Goal: Information Seeking & Learning: Learn about a topic

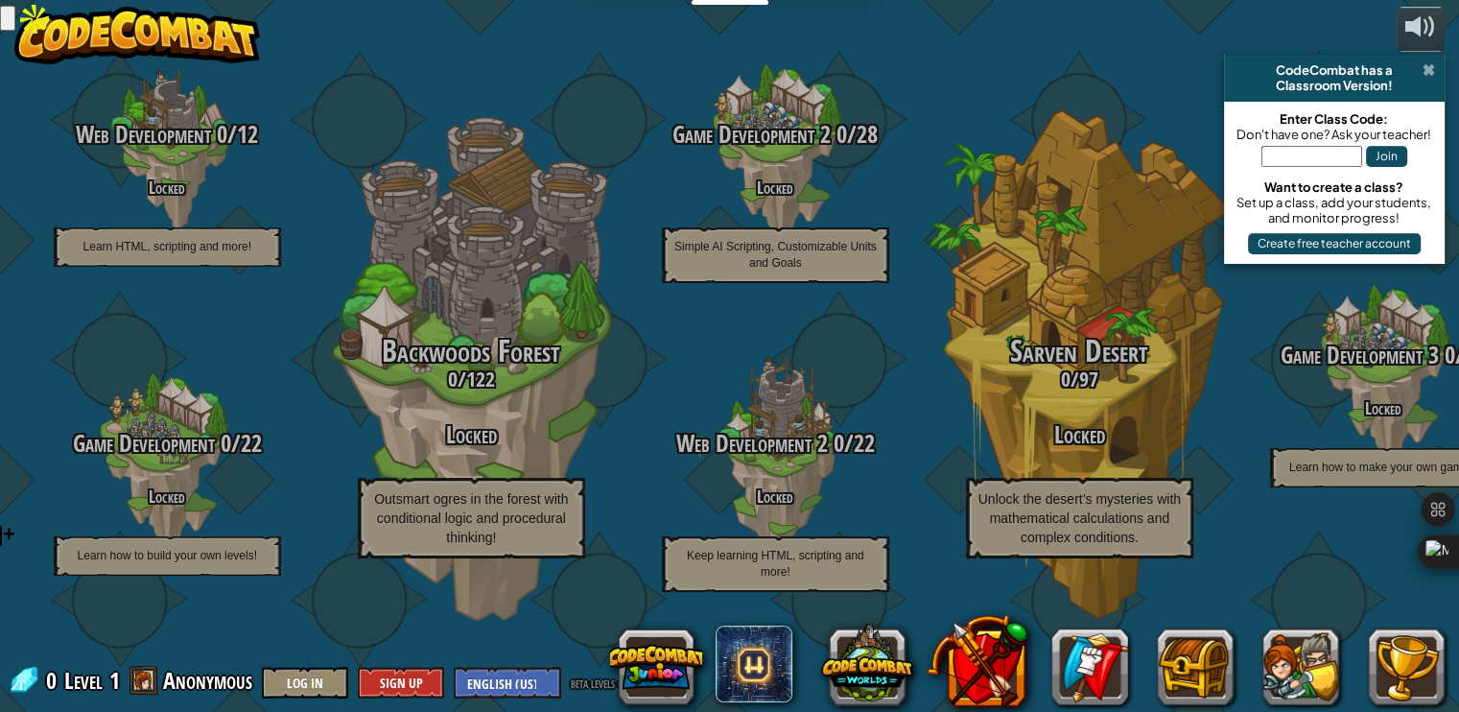
click at [1429, 64] on span at bounding box center [1429, 69] width 12 height 15
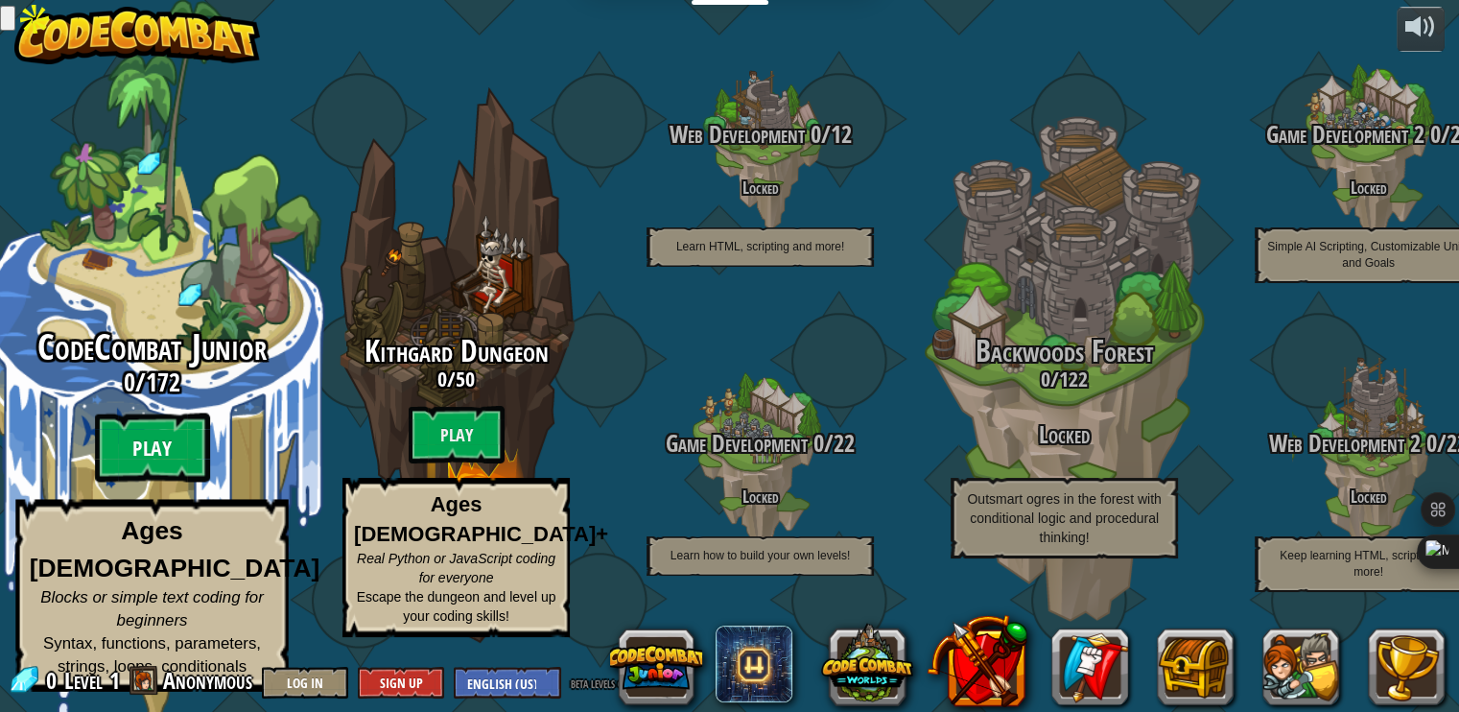
click at [176, 474] on btn "Play" at bounding box center [152, 448] width 115 height 69
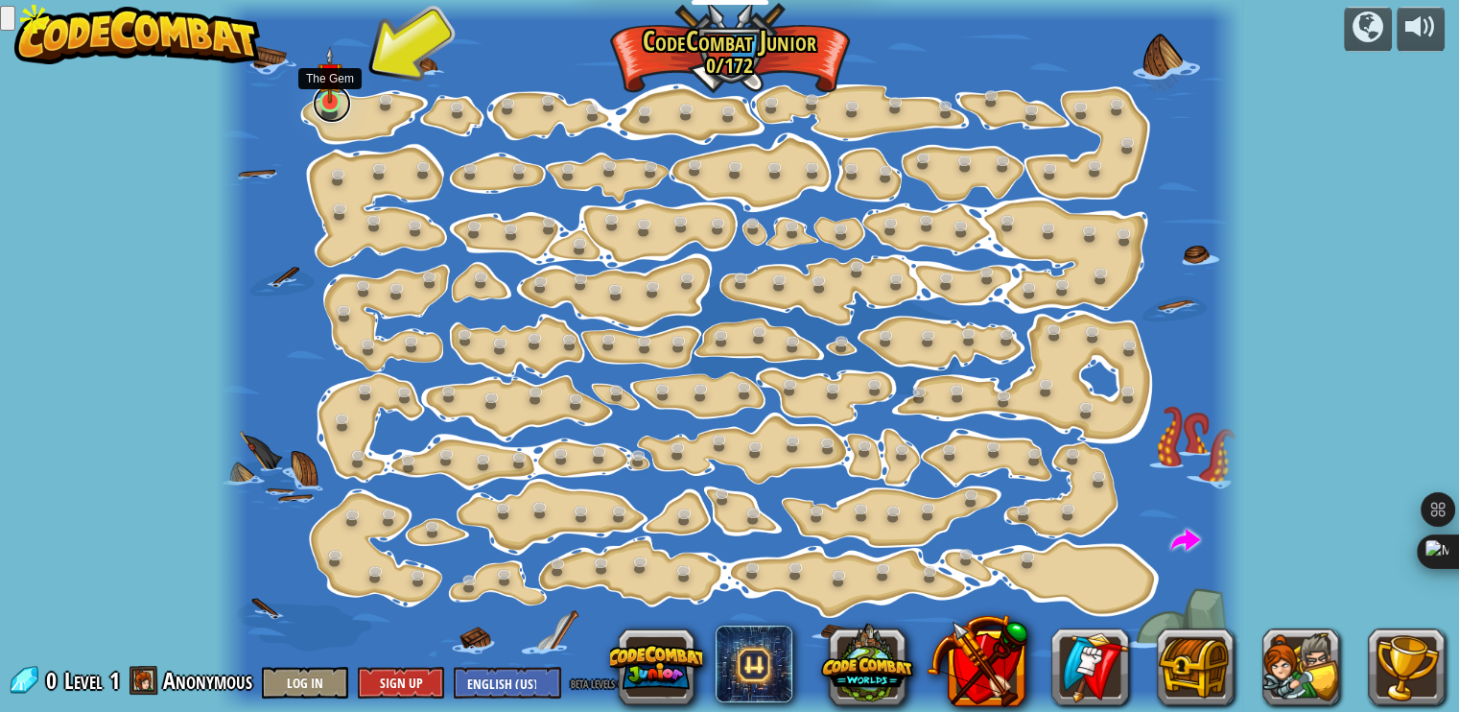
click at [322, 109] on link at bounding box center [332, 103] width 38 height 38
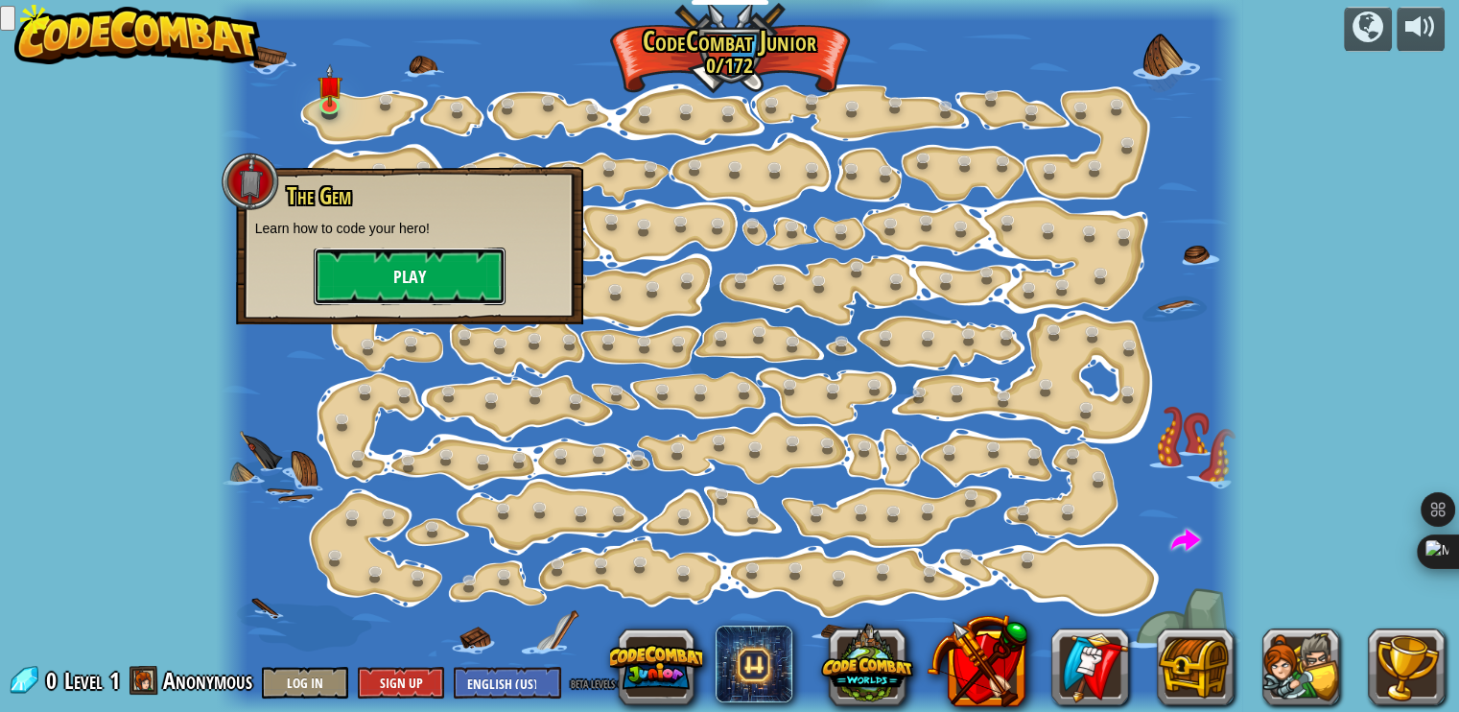
click at [419, 275] on button "Play" at bounding box center [410, 277] width 192 height 58
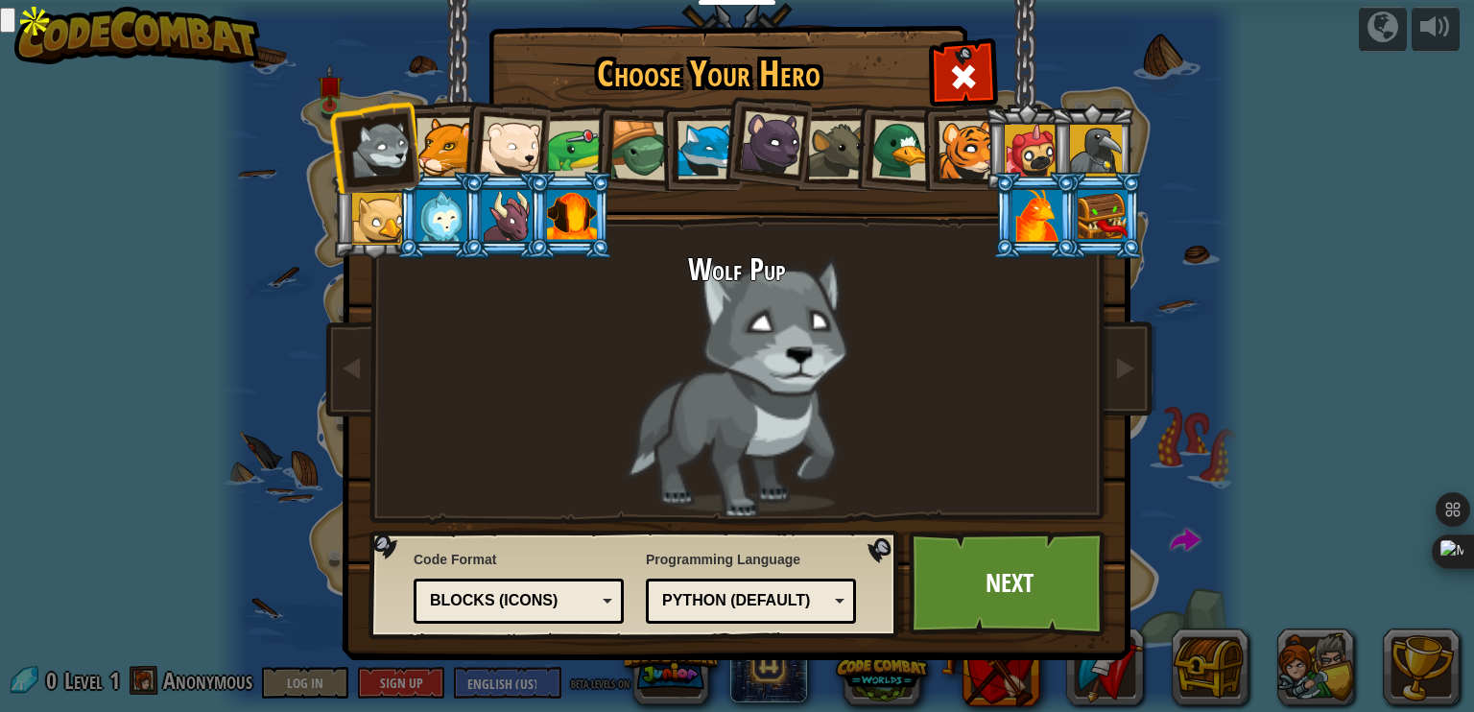
click at [449, 160] on div at bounding box center [445, 147] width 59 height 59
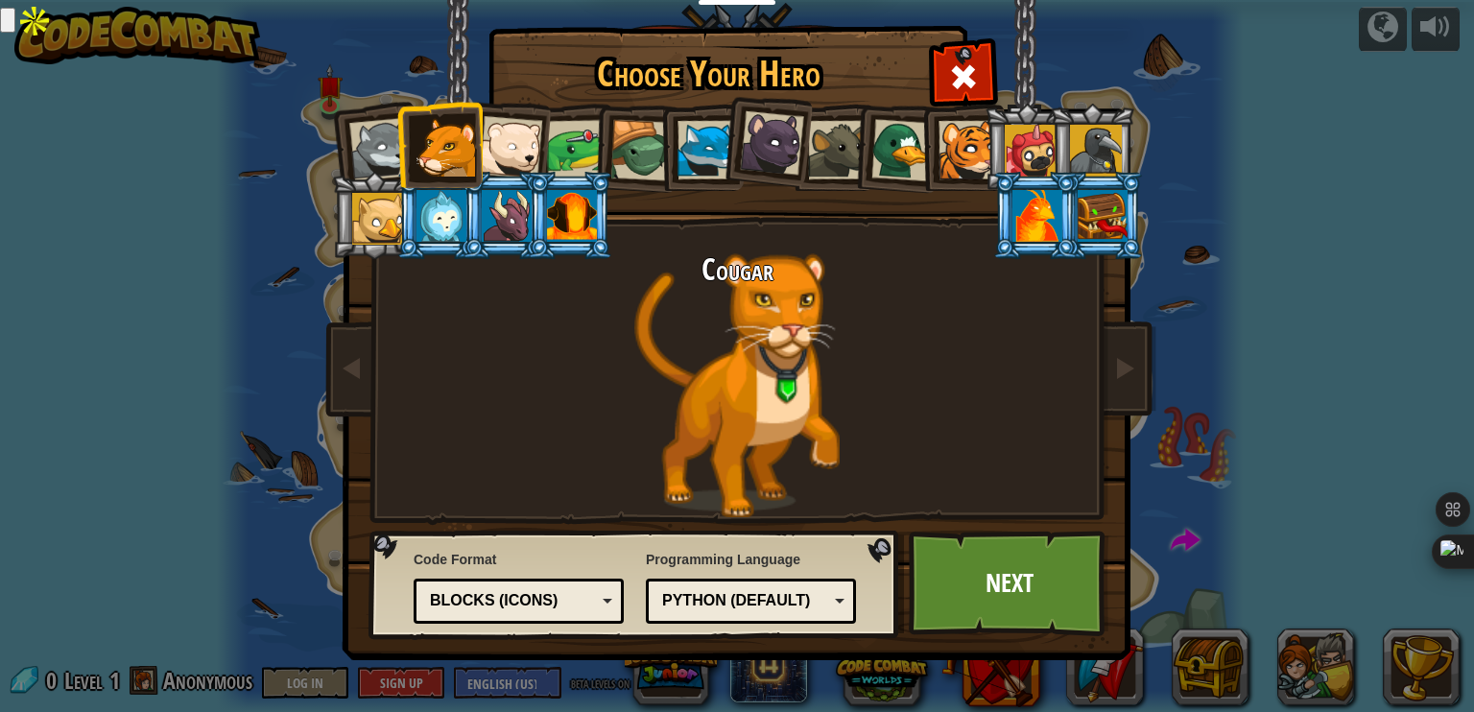
click at [386, 209] on div at bounding box center [378, 219] width 52 height 52
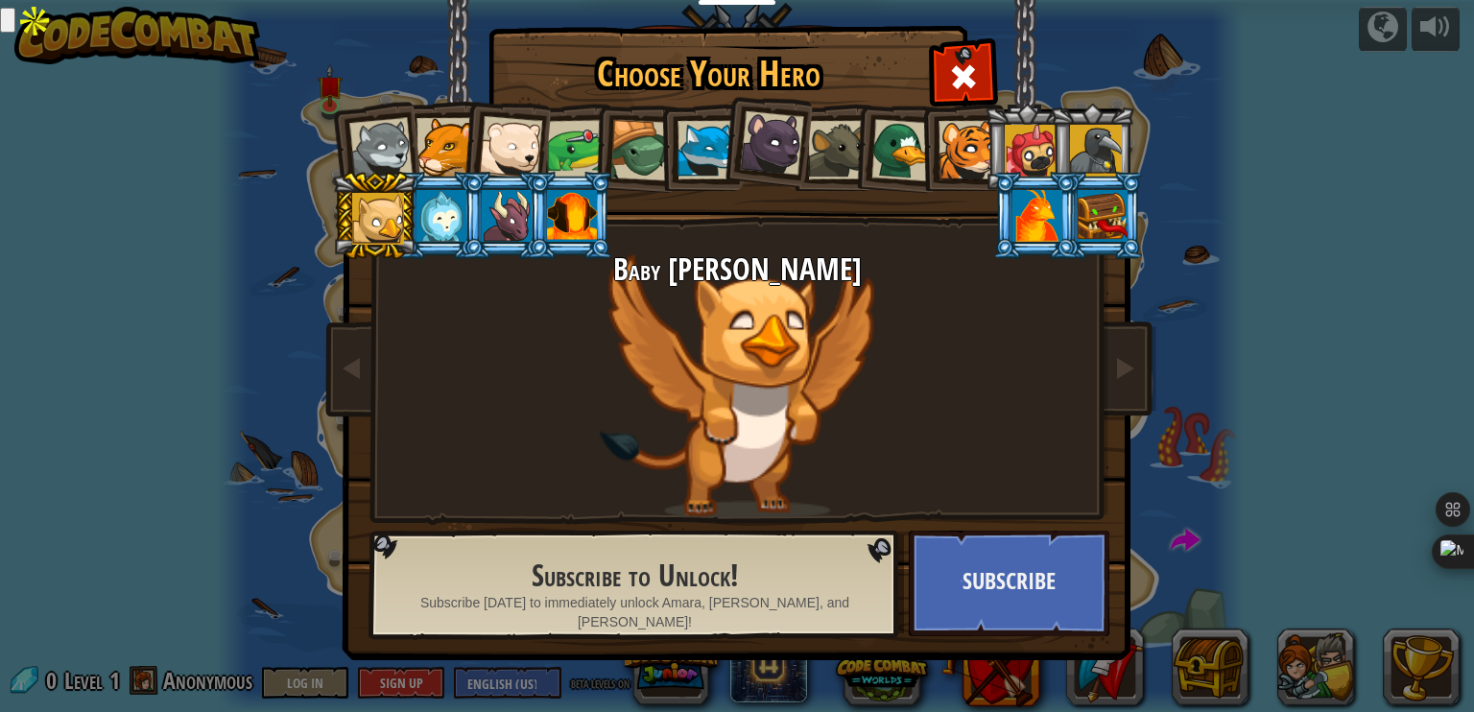
click at [1032, 234] on div at bounding box center [1037, 216] width 50 height 52
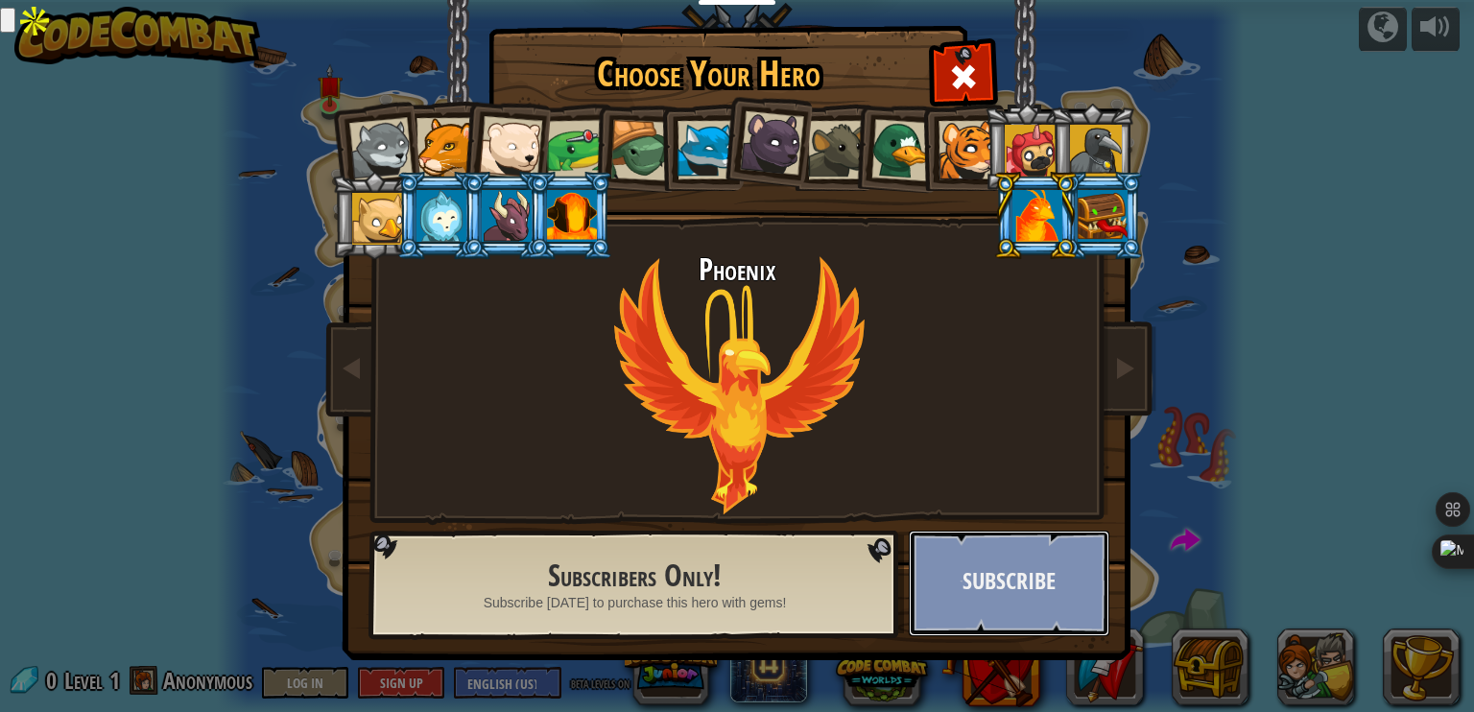
click at [1017, 590] on button "Subscribe" at bounding box center [1009, 584] width 201 height 106
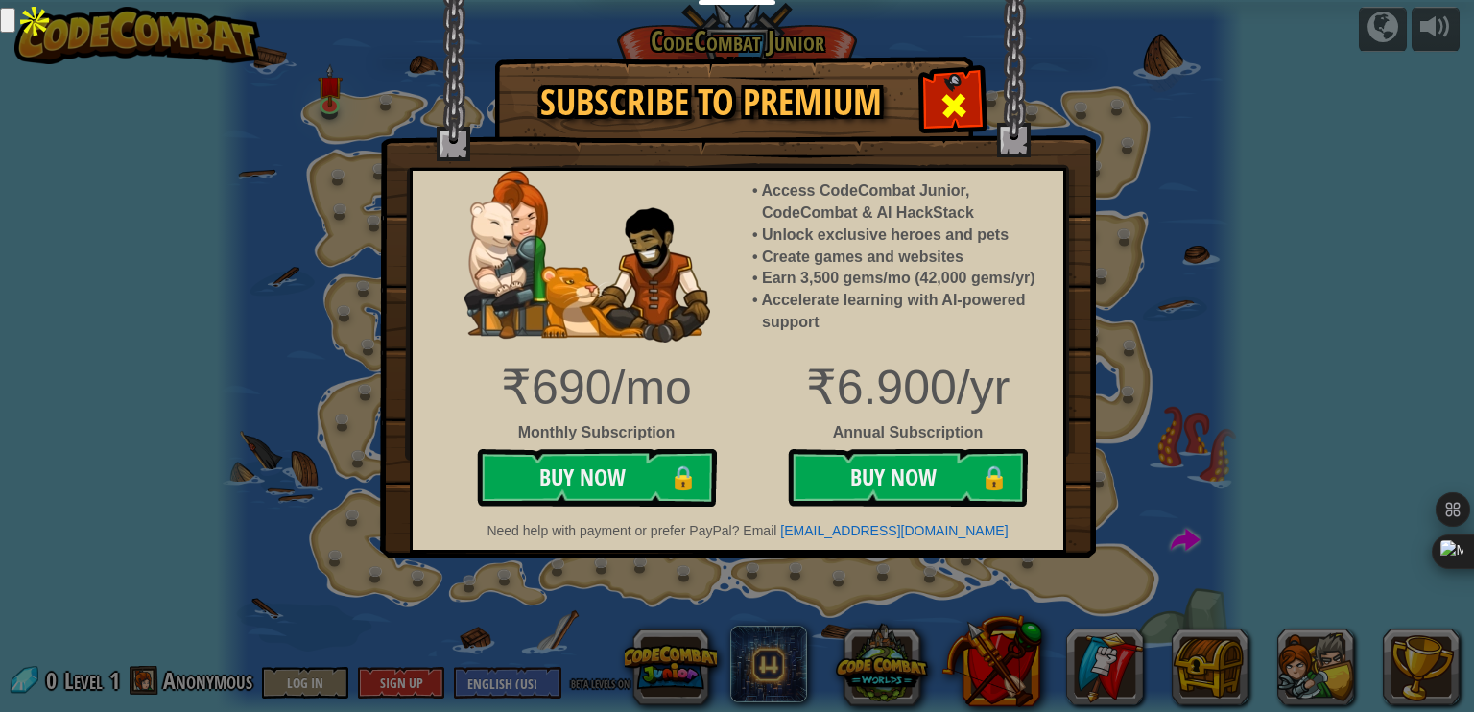
click at [945, 94] on span at bounding box center [953, 105] width 31 height 31
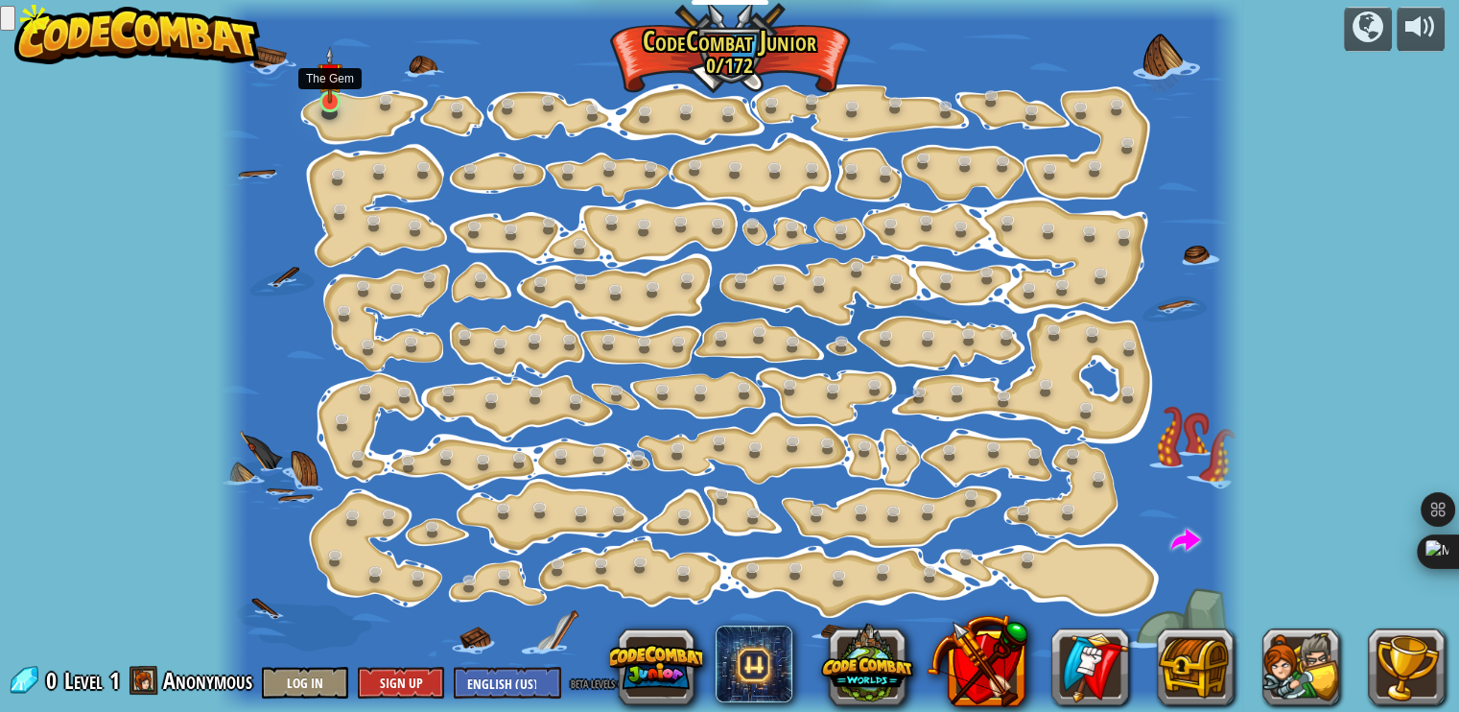
click at [331, 100] on img at bounding box center [330, 75] width 25 height 58
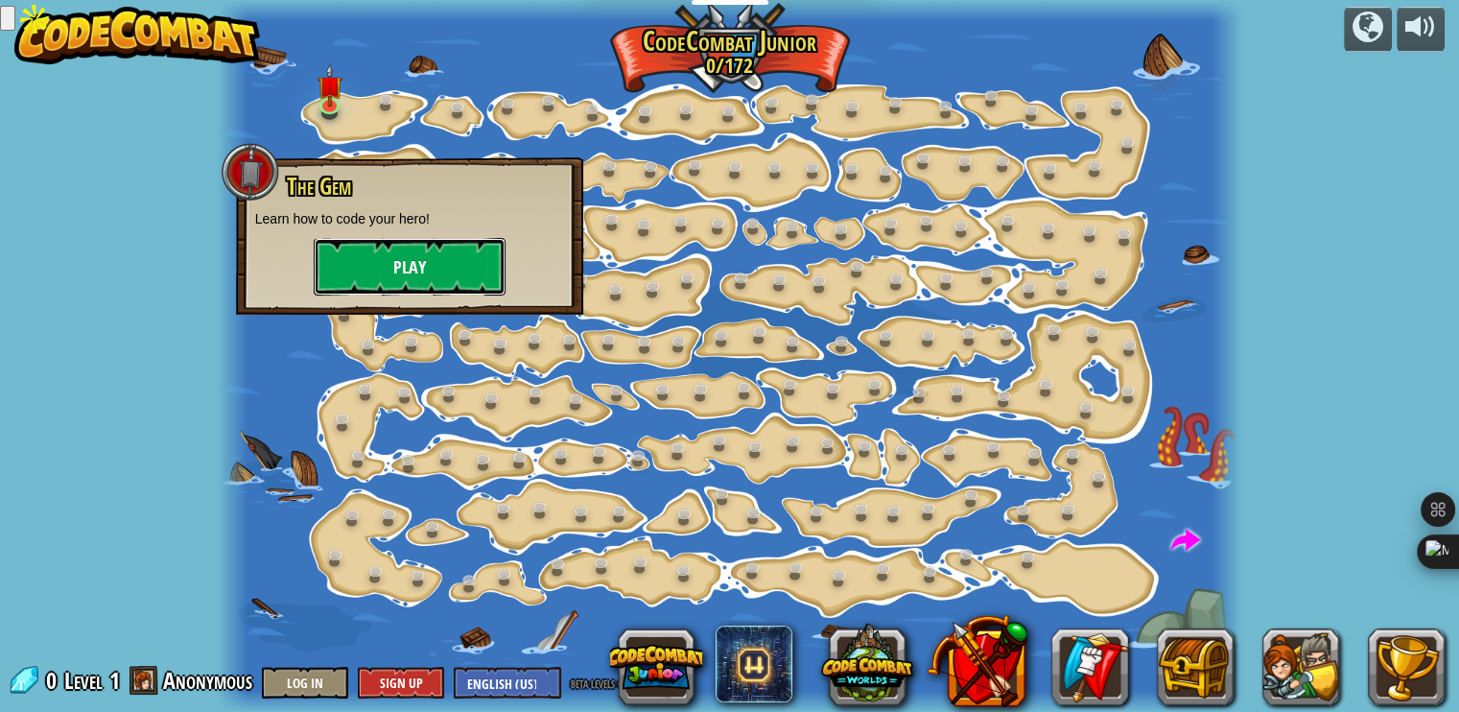
click at [412, 264] on button "Play" at bounding box center [410, 267] width 192 height 58
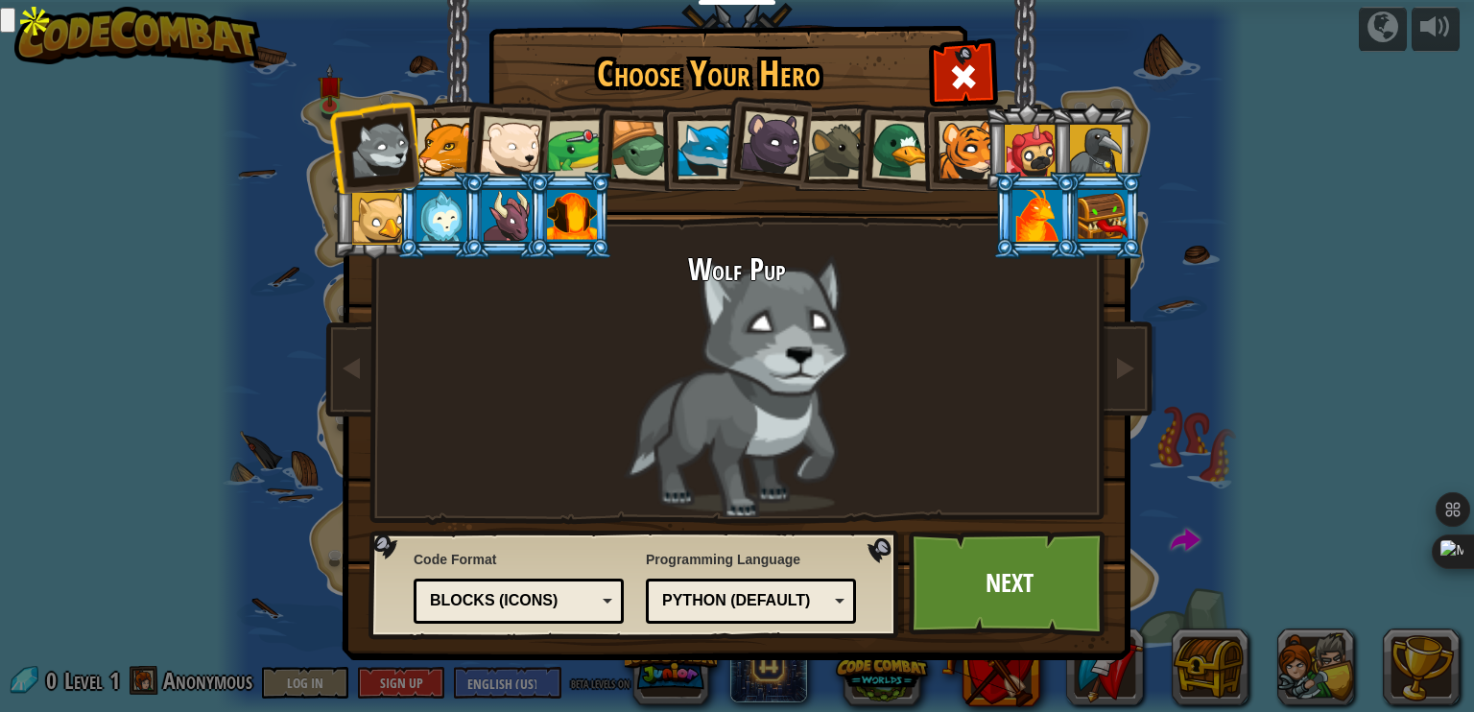
click at [893, 165] on div at bounding box center [902, 150] width 62 height 62
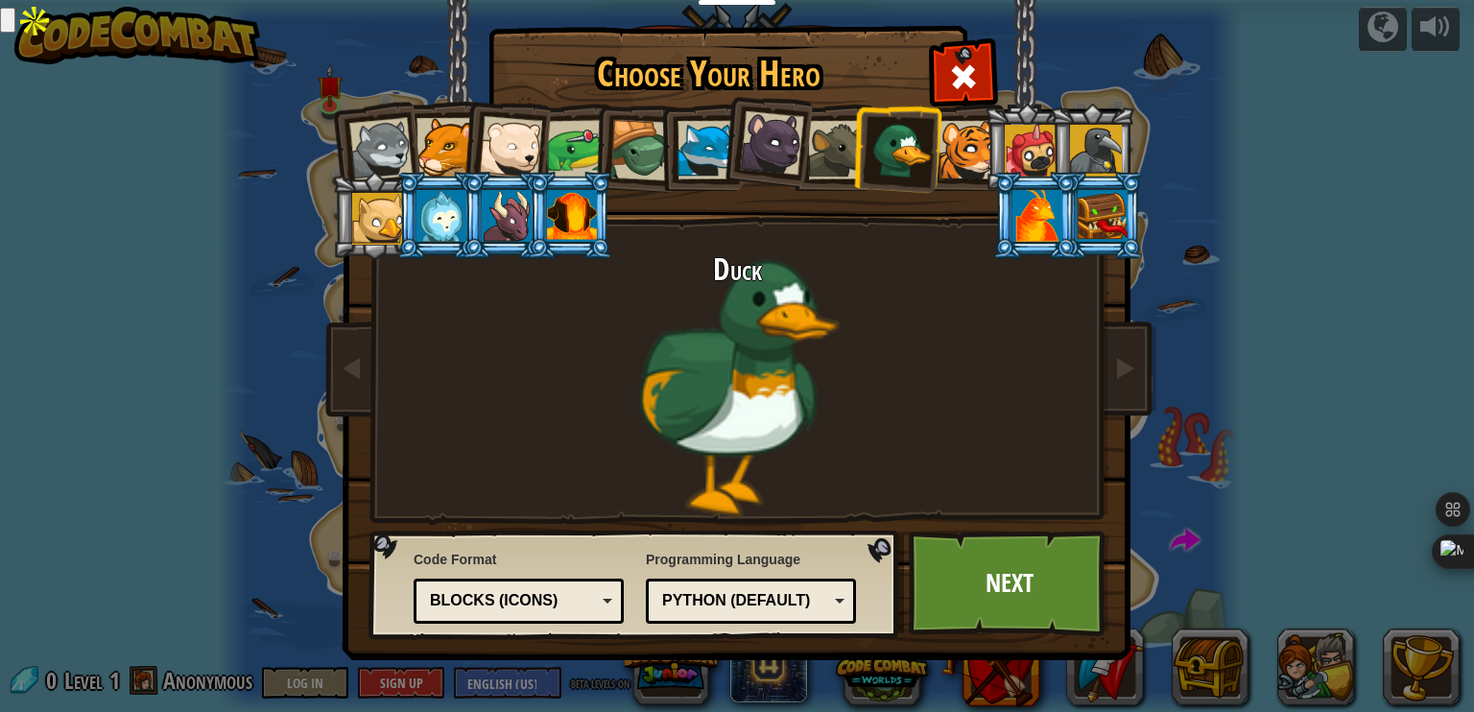
click at [1036, 156] on div at bounding box center [1031, 151] width 52 height 52
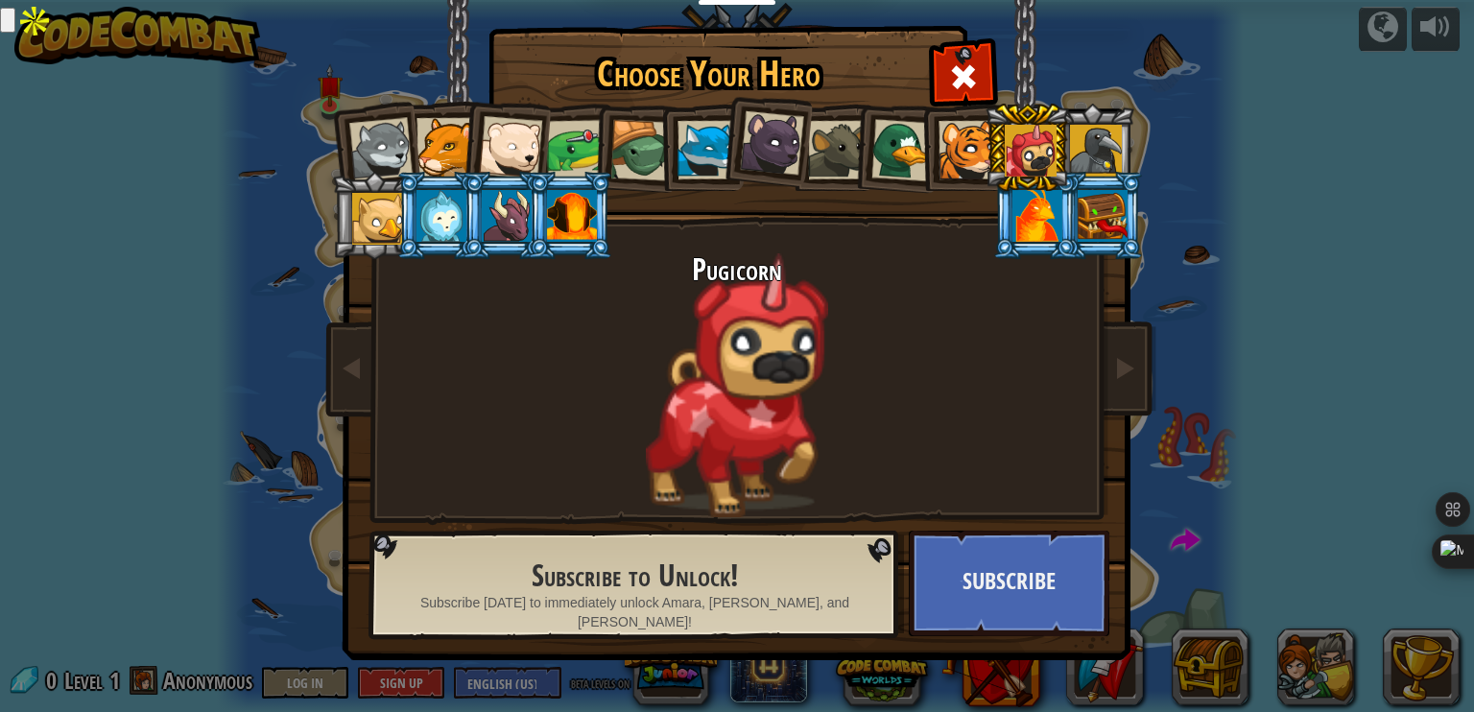
click at [971, 145] on div at bounding box center [967, 150] width 59 height 59
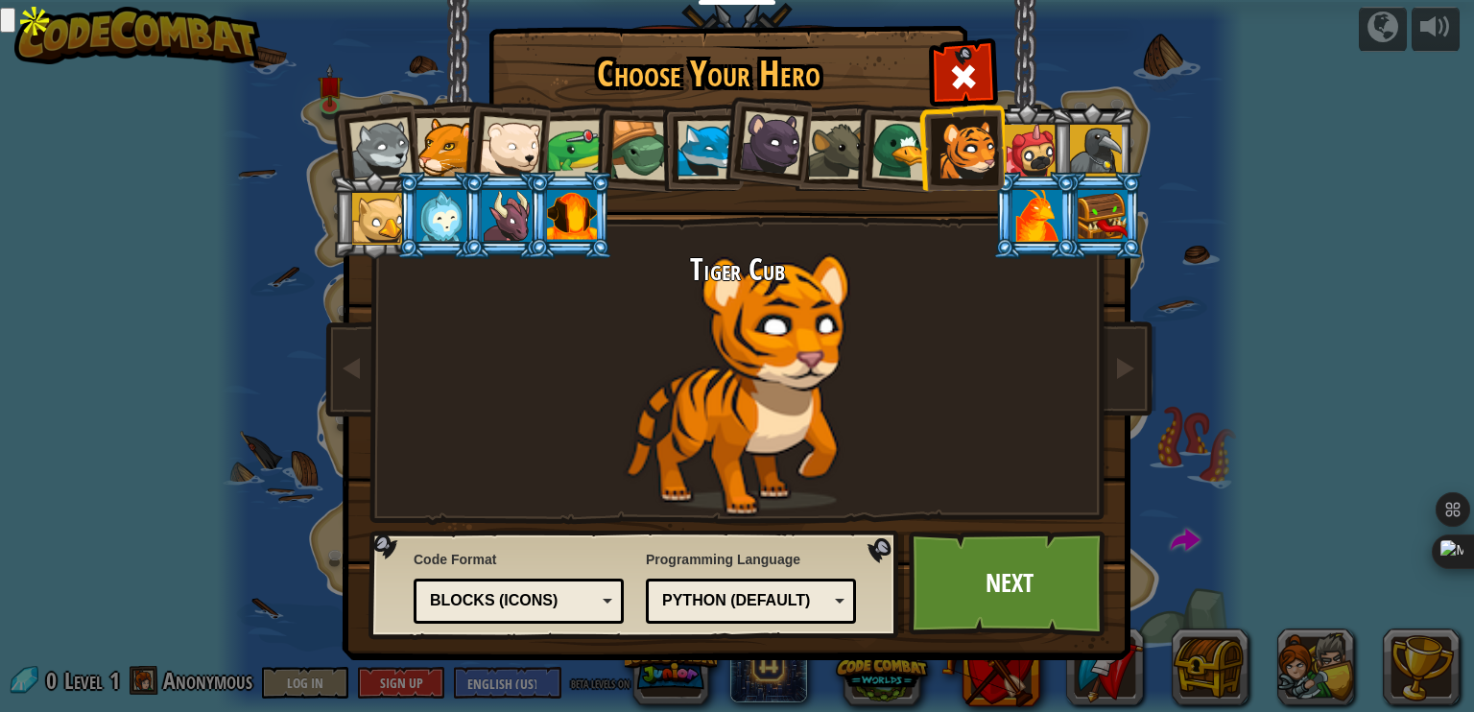
click at [370, 214] on div at bounding box center [378, 219] width 52 height 52
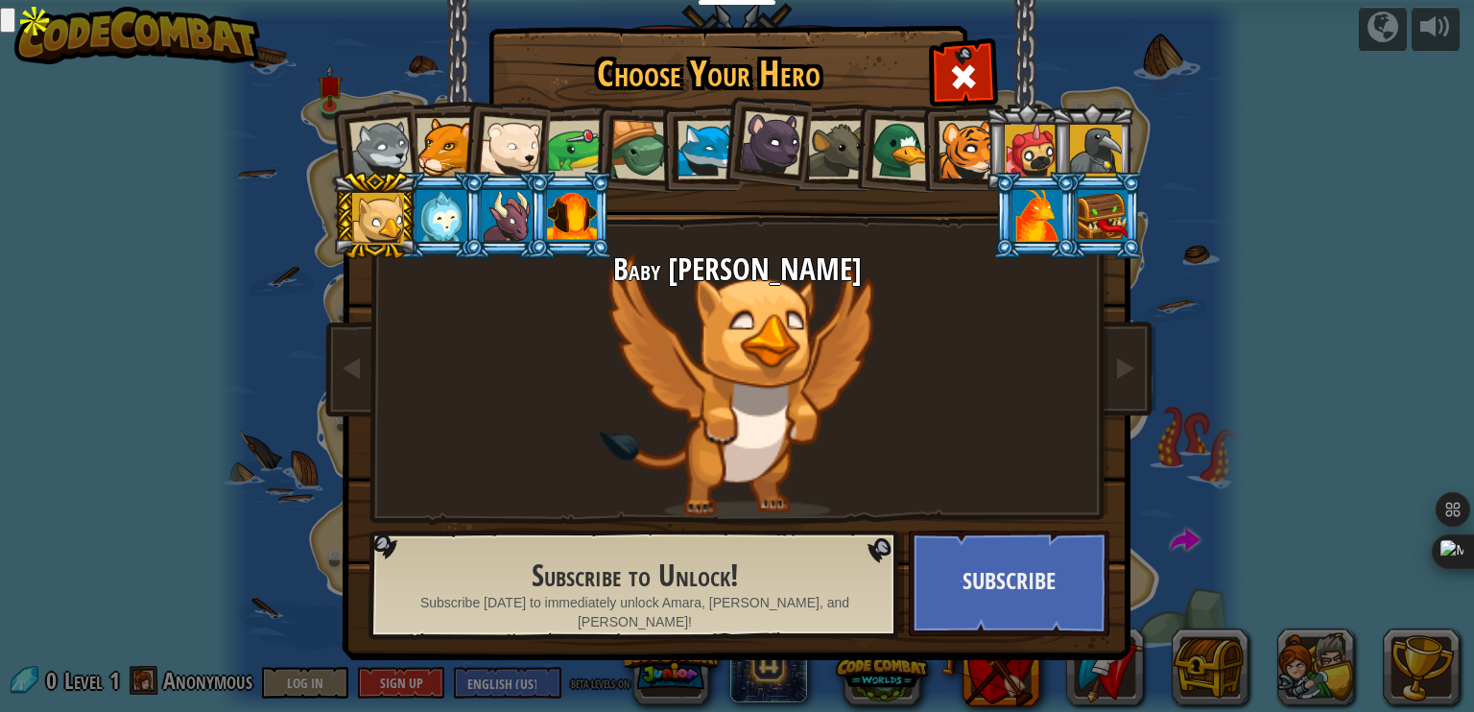
click at [936, 138] on li at bounding box center [961, 147] width 86 height 87
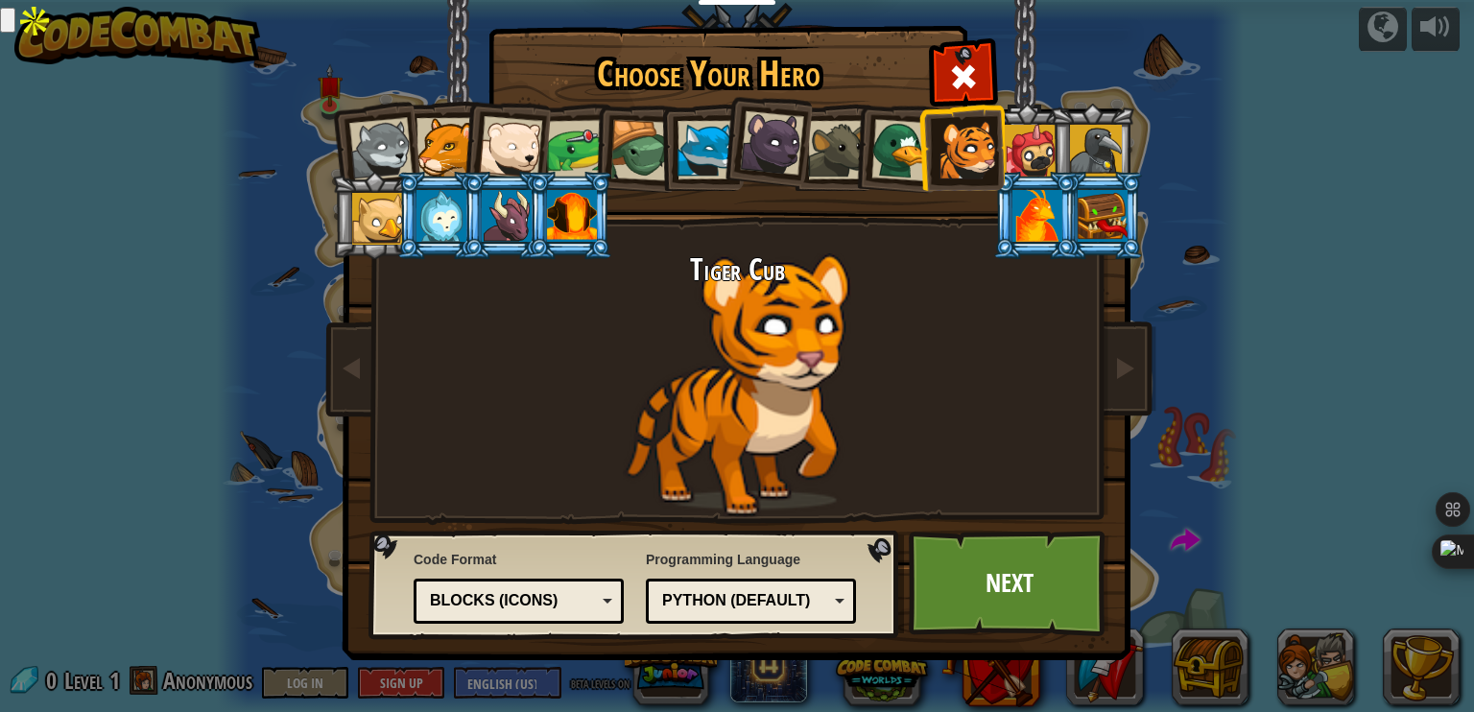
click at [441, 137] on div at bounding box center [445, 147] width 59 height 59
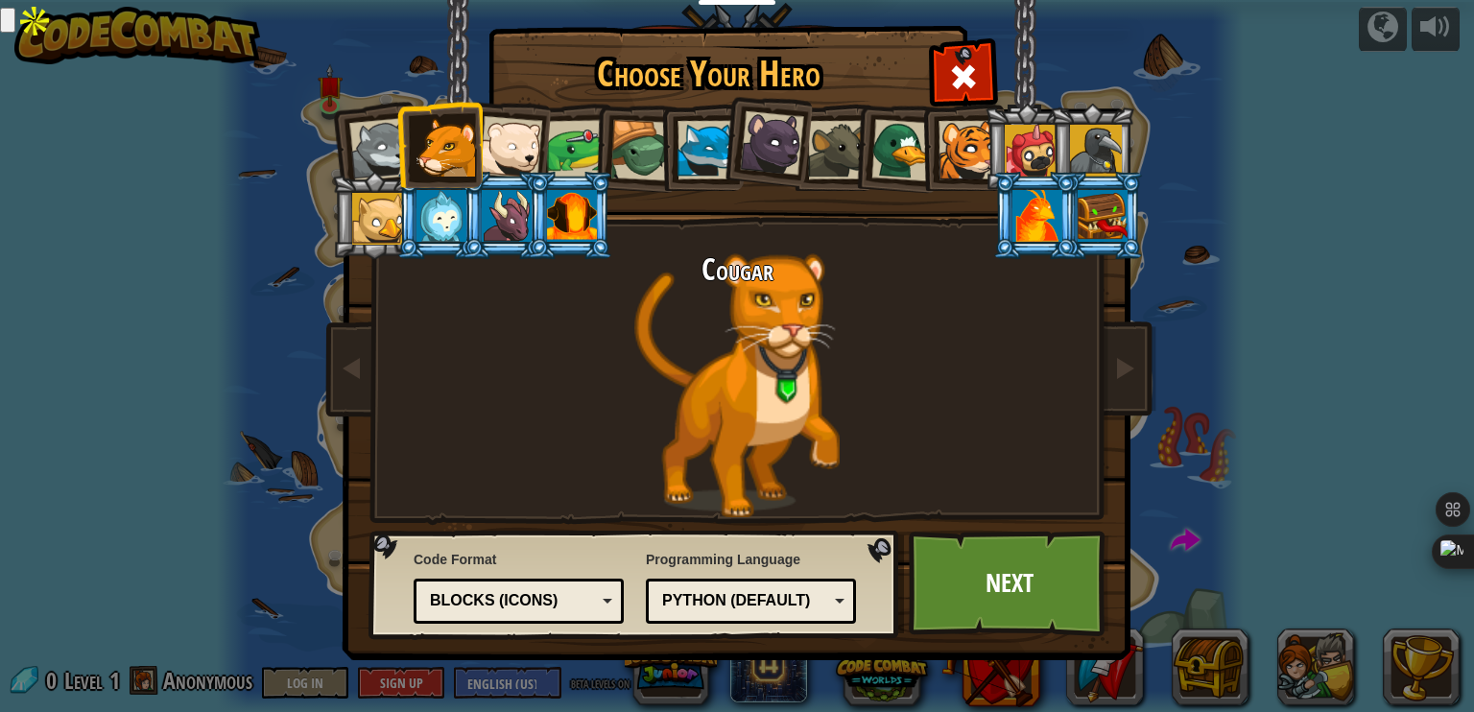
click at [985, 153] on li at bounding box center [1027, 147] width 86 height 87
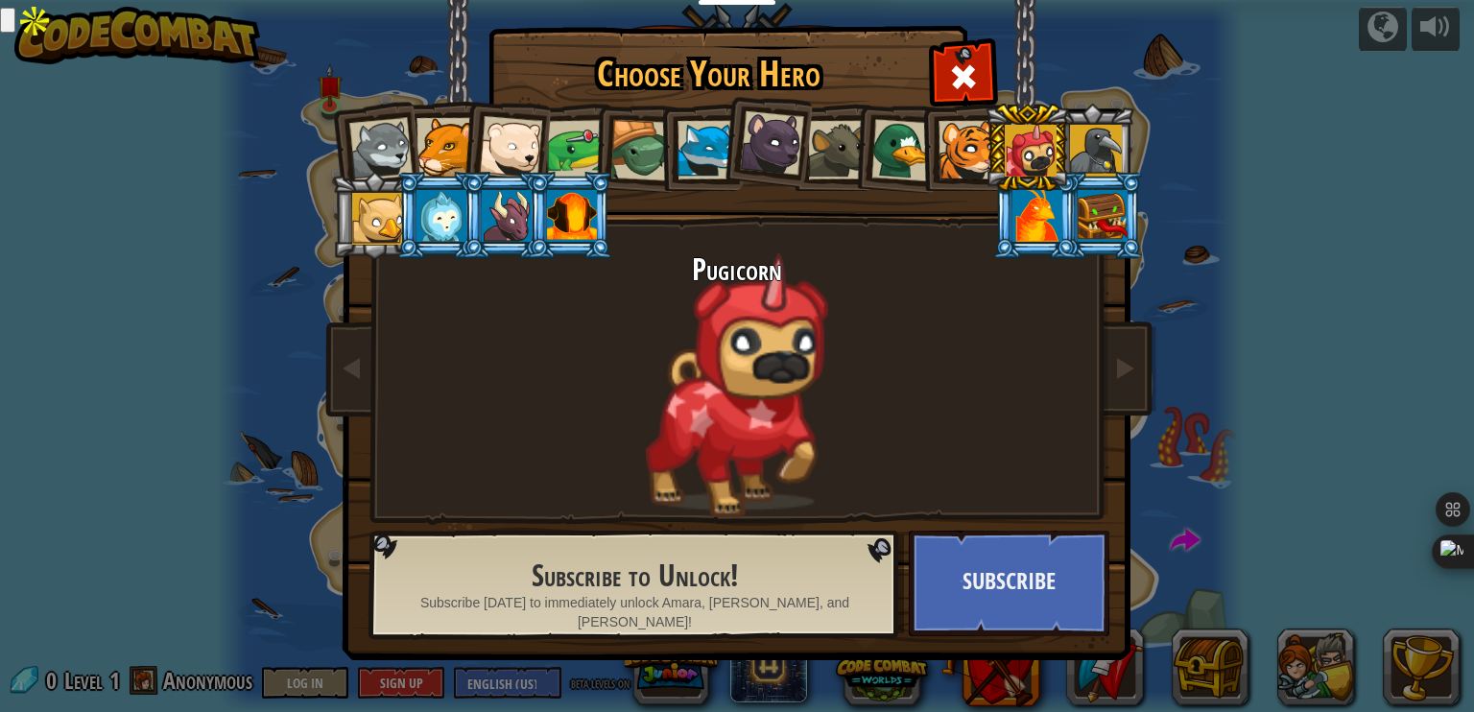
click at [970, 143] on div at bounding box center [967, 150] width 59 height 59
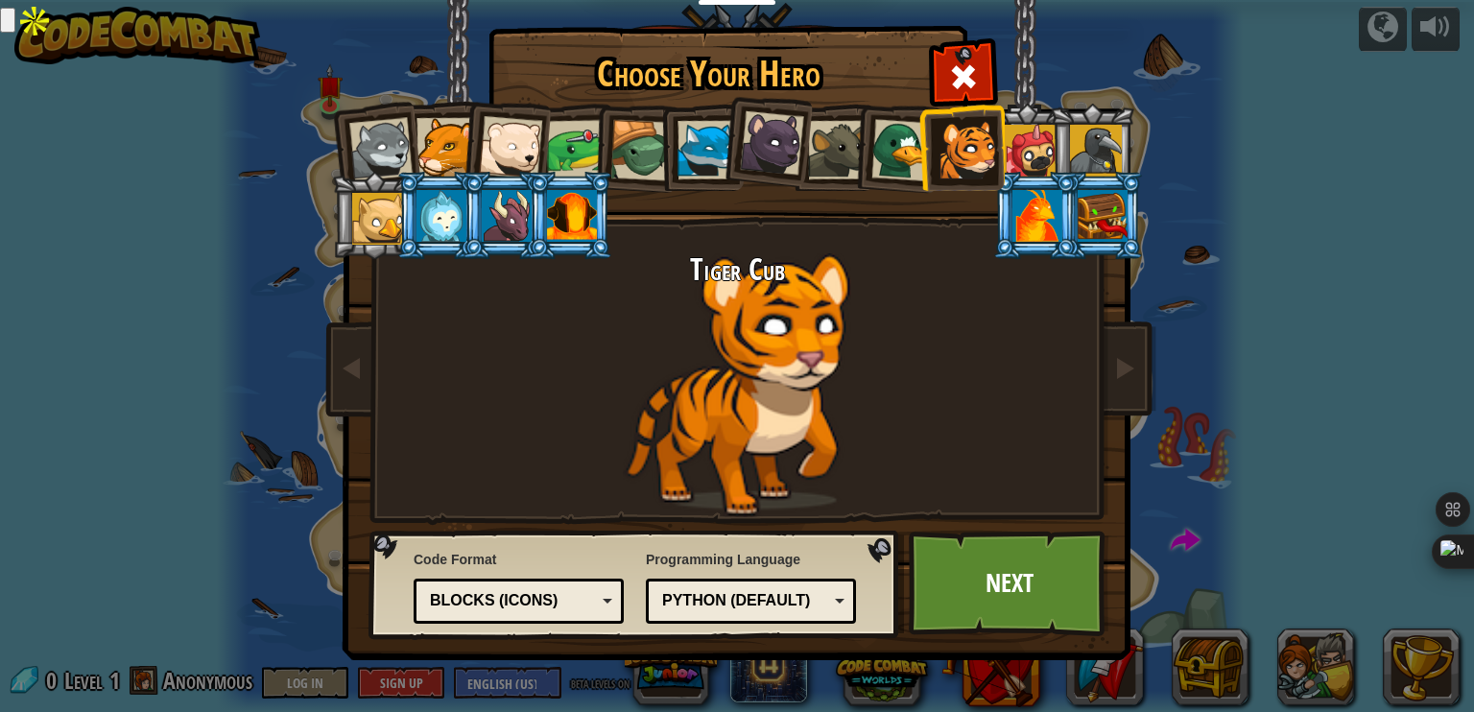
click at [791, 601] on div "Python (Default)" at bounding box center [745, 601] width 166 height 22
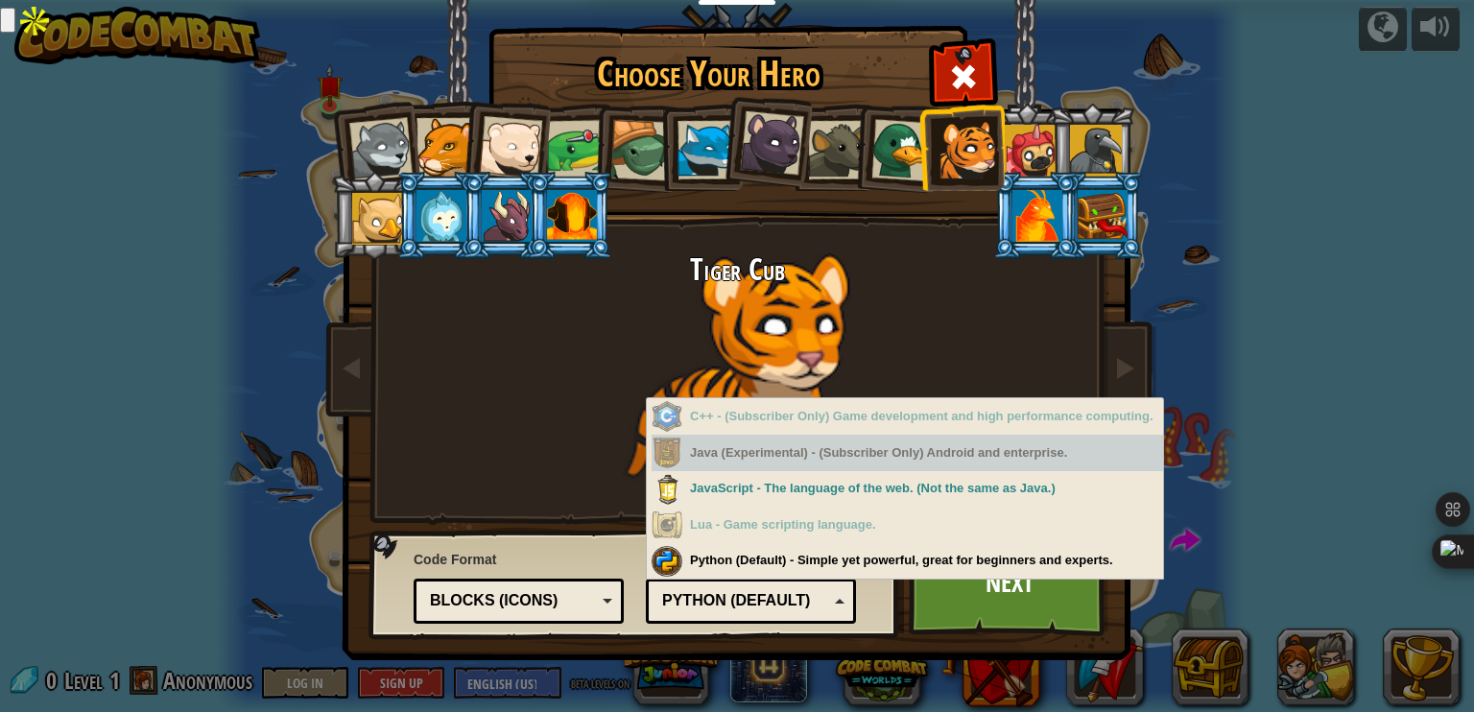
click at [859, 452] on div "Java (Experimental) - (Subscriber Only) Android and enterprise." at bounding box center [907, 453] width 511 height 37
click at [542, 469] on div "Tiger Cub" at bounding box center [737, 385] width 720 height 264
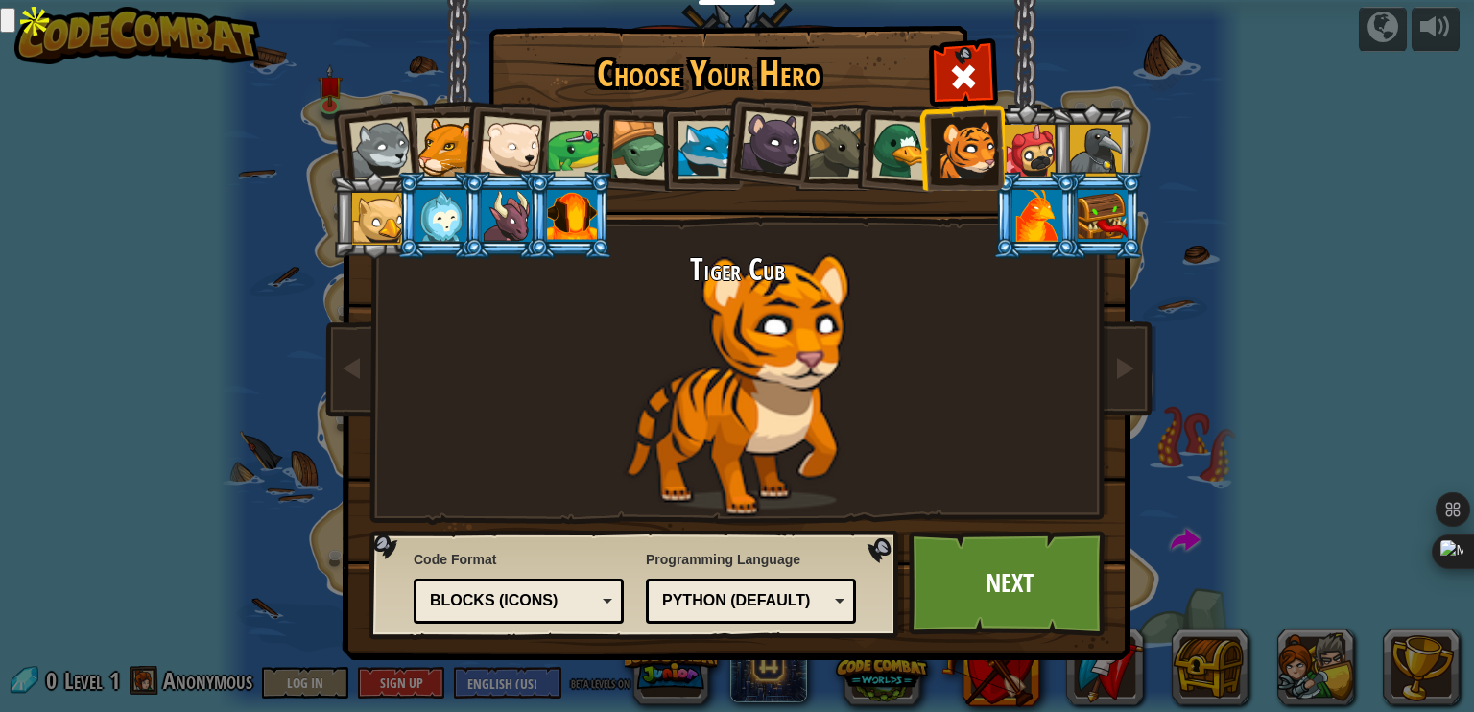
click at [569, 601] on div "Blocks (Icons)" at bounding box center [513, 601] width 166 height 22
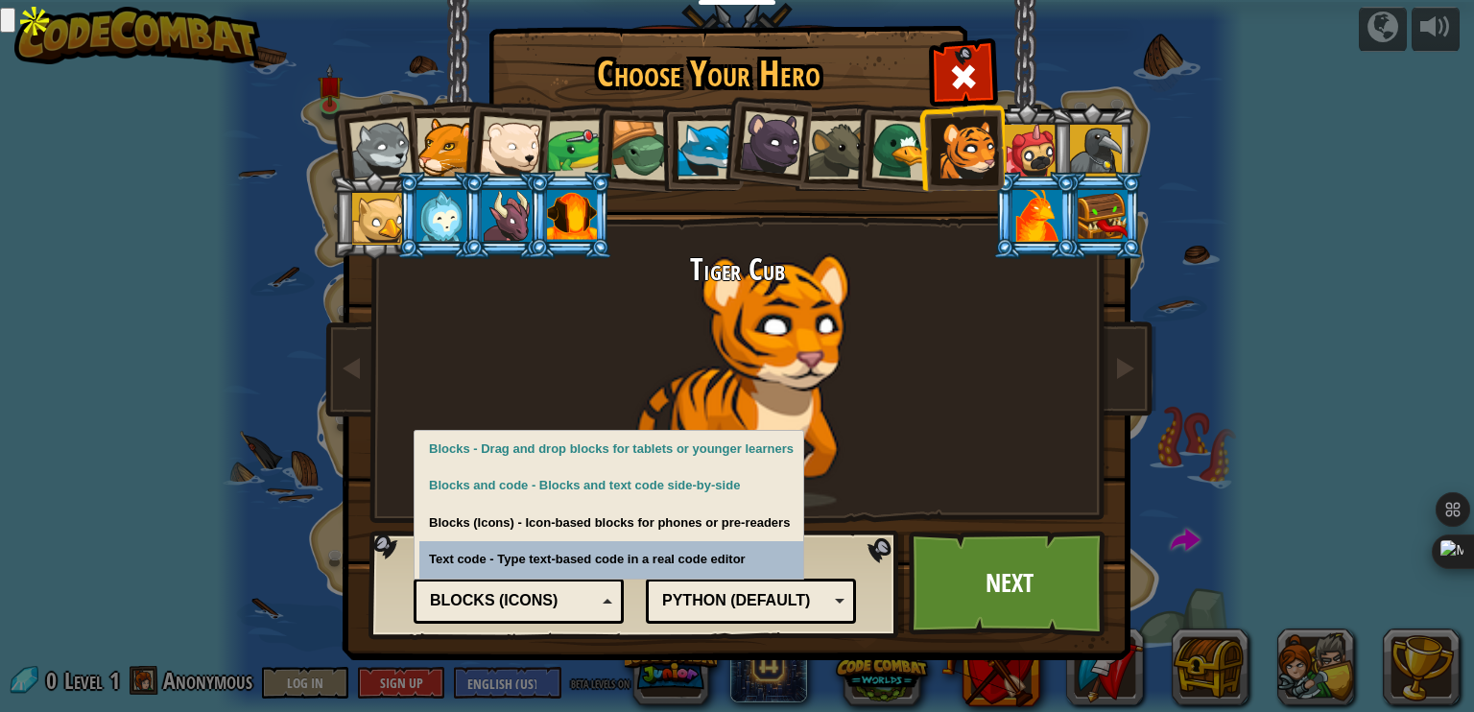
click at [588, 601] on div "Blocks (Icons)" at bounding box center [513, 601] width 166 height 22
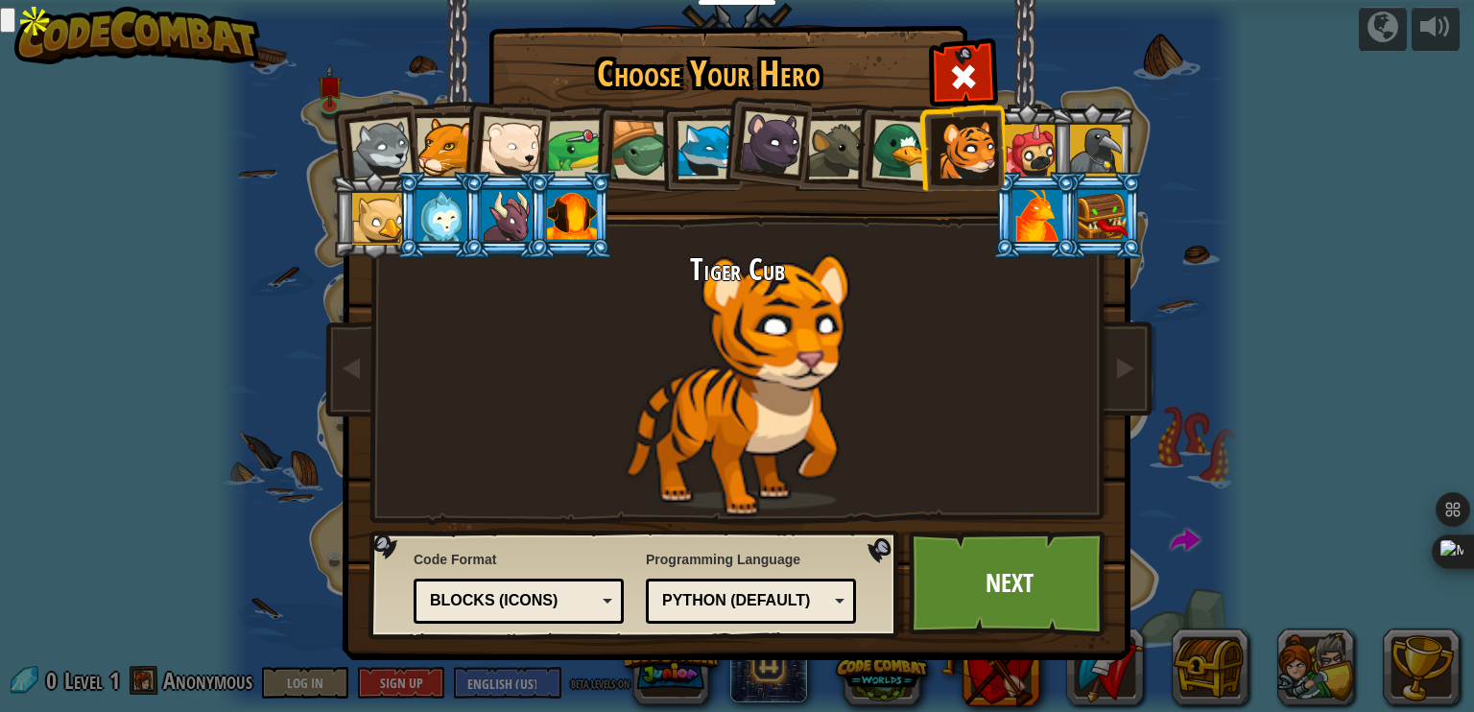
click at [430, 153] on div at bounding box center [445, 147] width 59 height 59
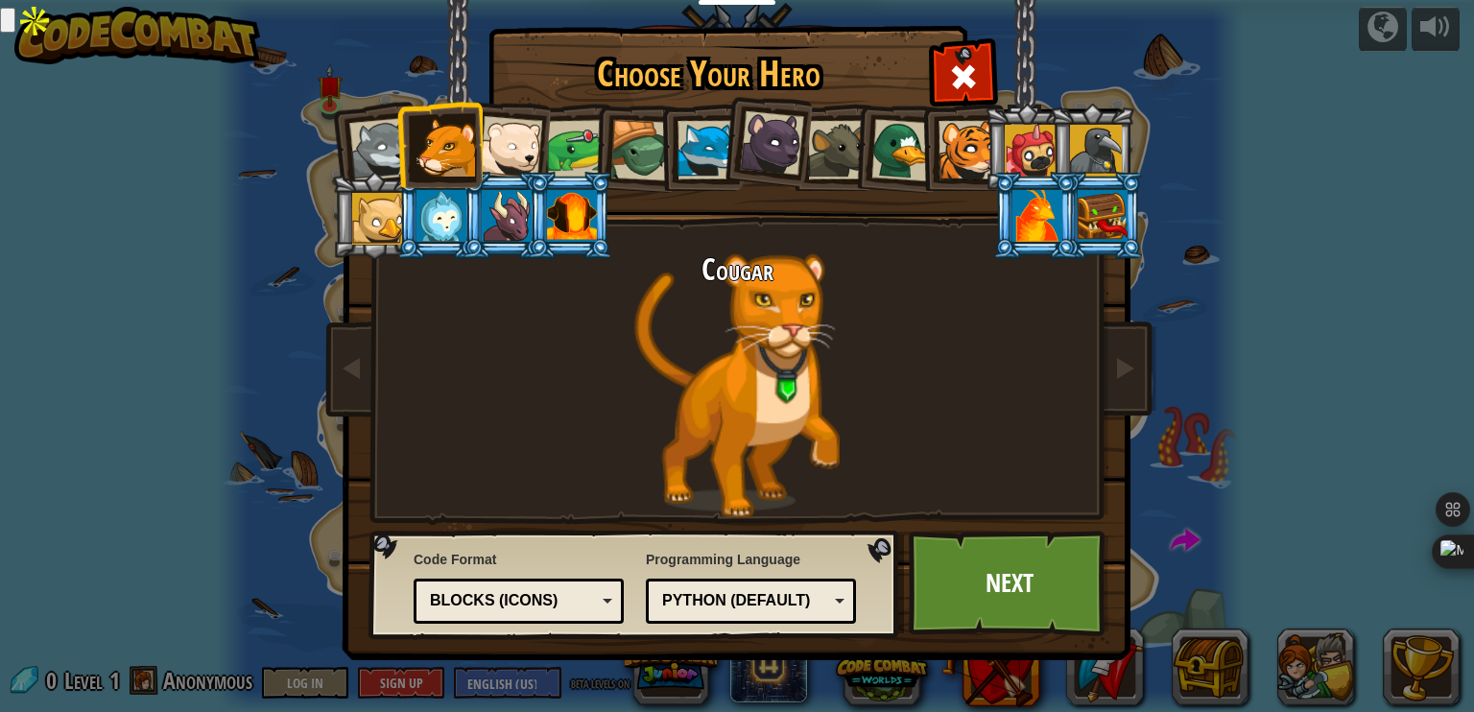
click at [952, 156] on div at bounding box center [967, 150] width 59 height 59
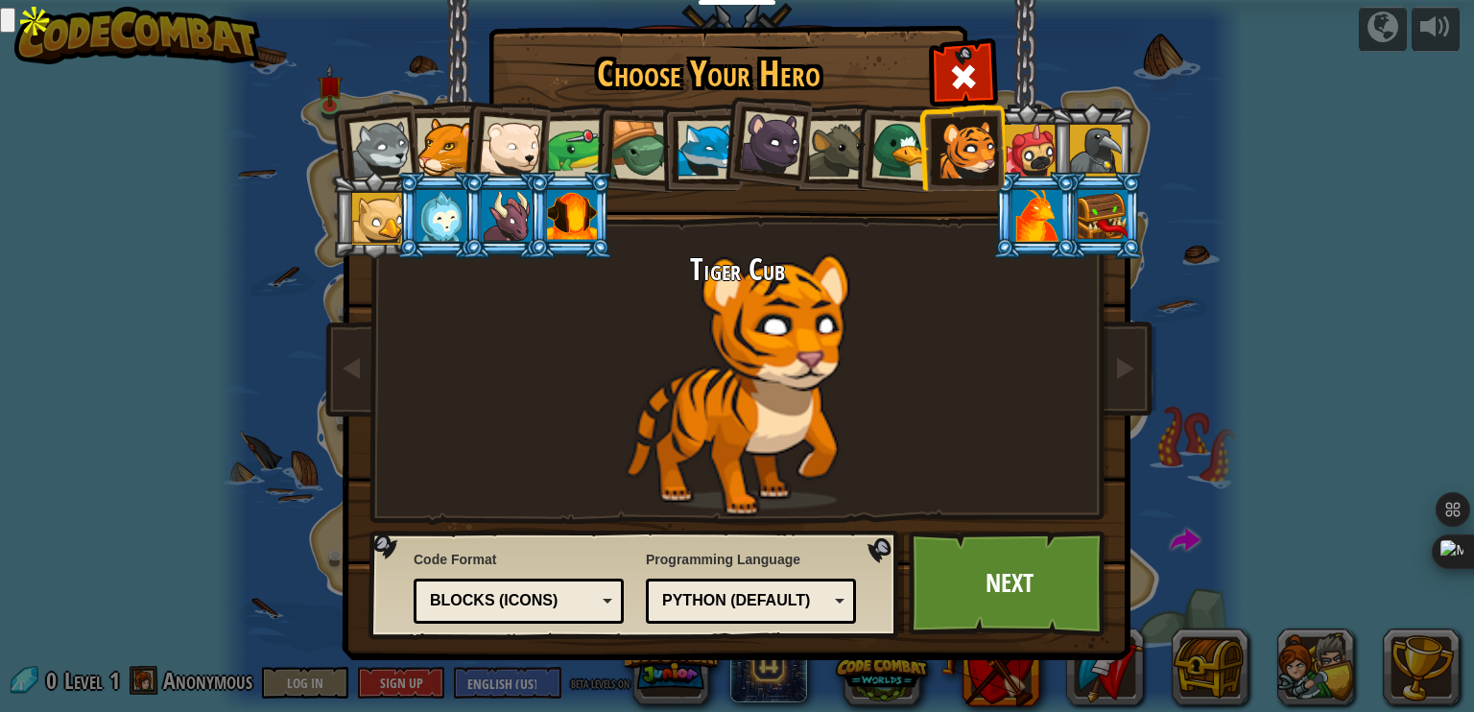
click at [576, 600] on div "Blocks (Icons)" at bounding box center [513, 601] width 166 height 22
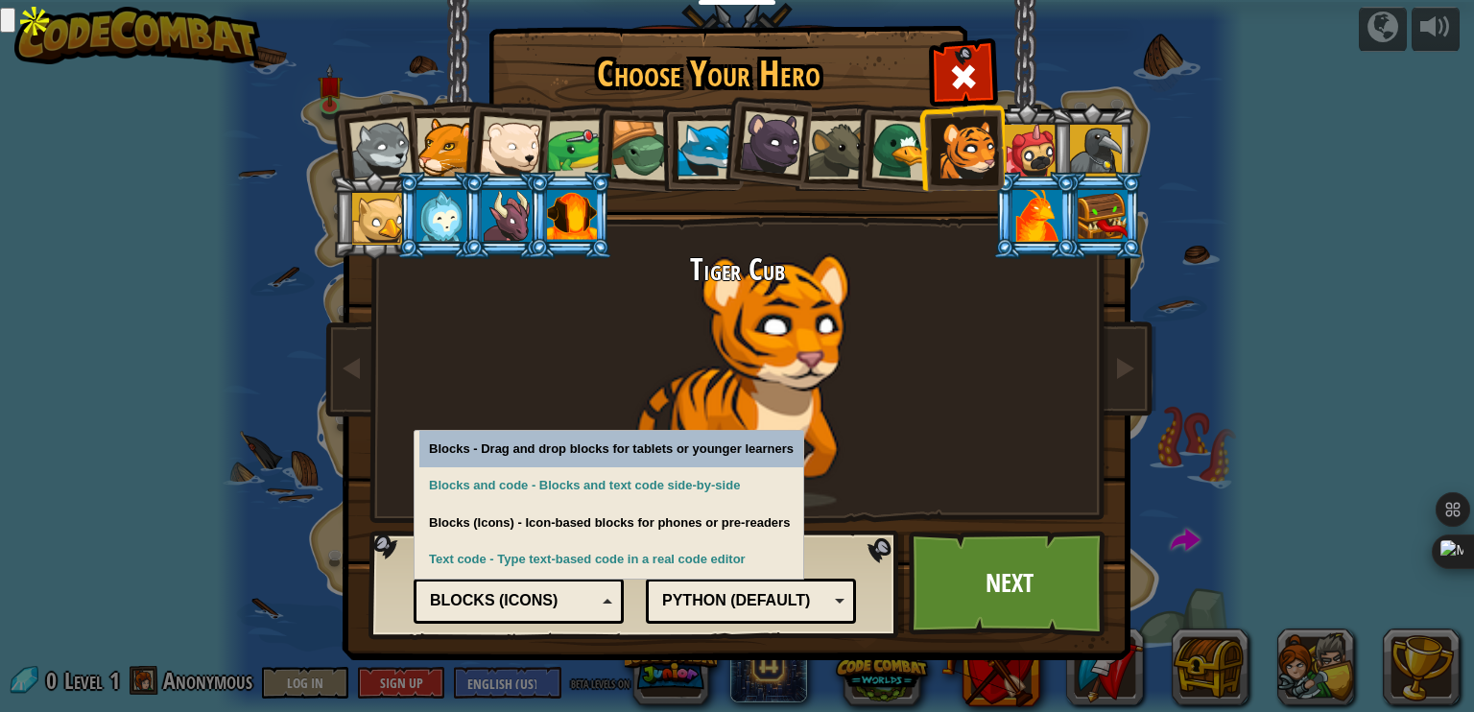
click at [837, 608] on div "Python (Default)" at bounding box center [750, 601] width 185 height 30
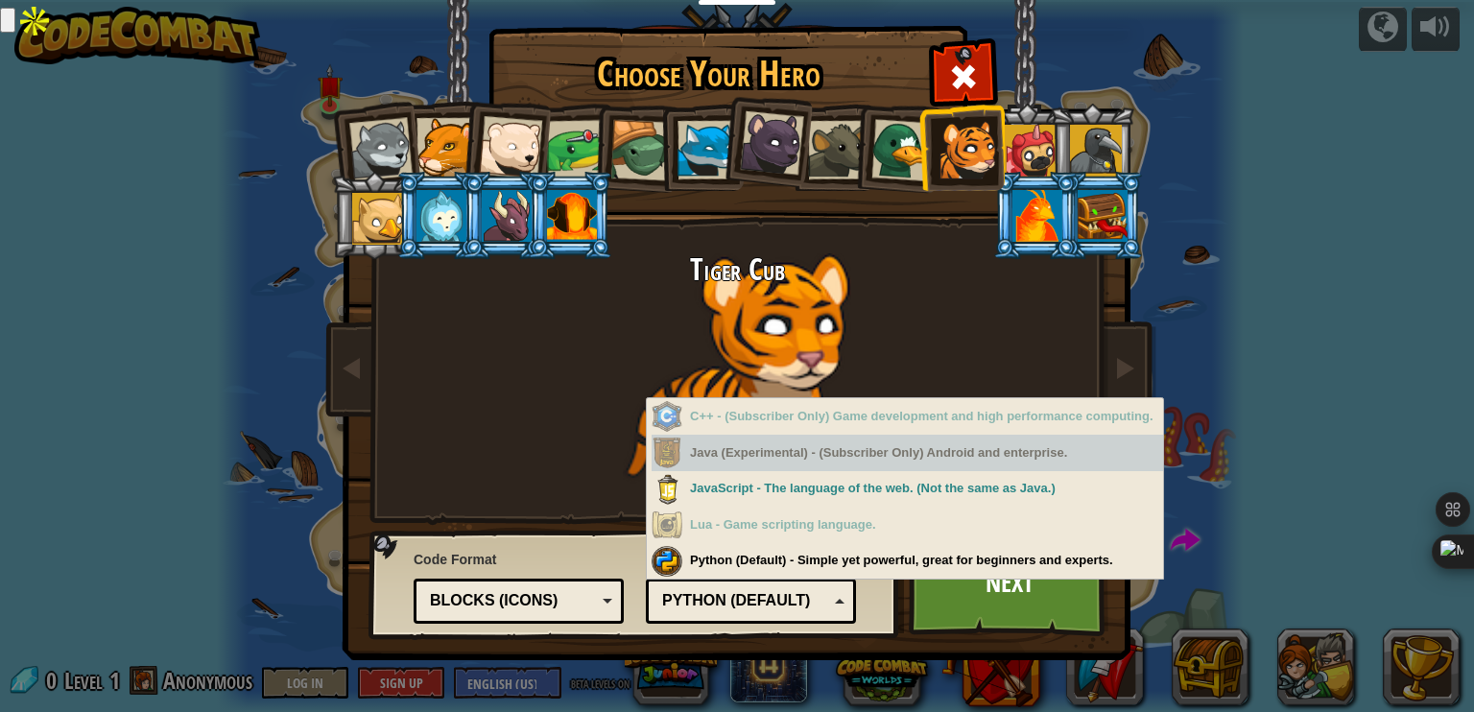
click at [960, 447] on div "Java (Experimental) - (Subscriber Only) Android and enterprise." at bounding box center [907, 453] width 511 height 37
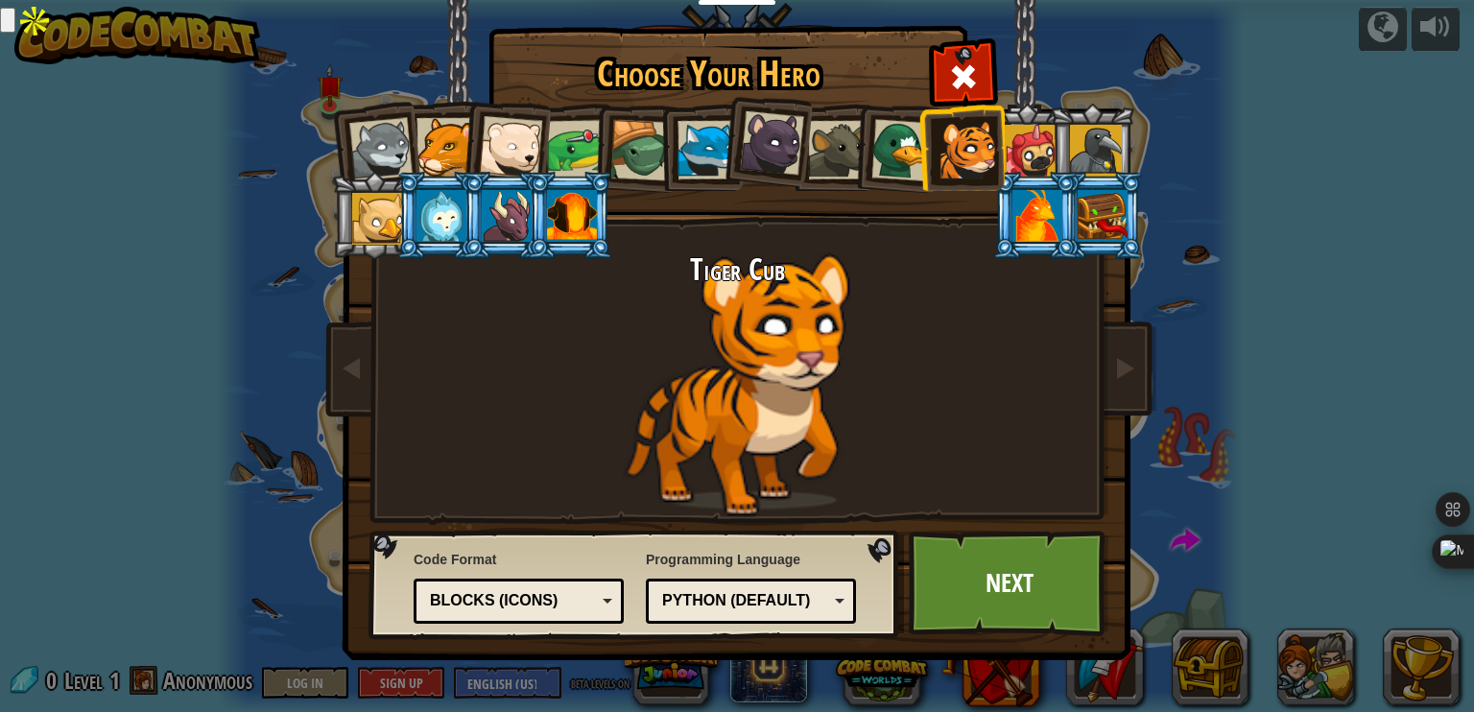
click at [887, 606] on div "Code Format Text code Blocks and code Blocks Blocks (Icons) Blocks (Icons) Bloc…" at bounding box center [634, 584] width 519 height 98
click at [964, 598] on link "Next" at bounding box center [1009, 584] width 201 height 106
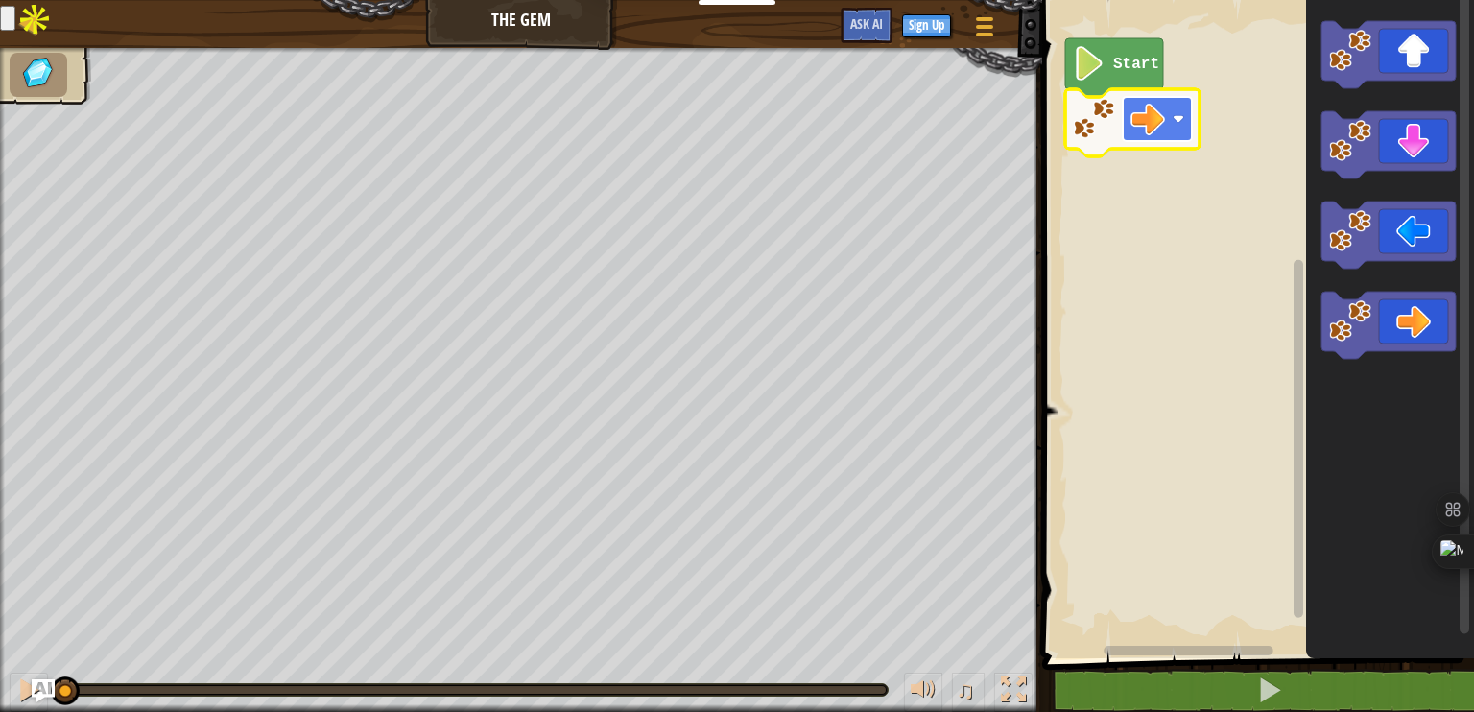
click at [1155, 122] on image "Blockly Workspace" at bounding box center [1147, 119] width 35 height 35
click at [1155, 118] on image "Blockly Workspace" at bounding box center [1147, 119] width 35 height 35
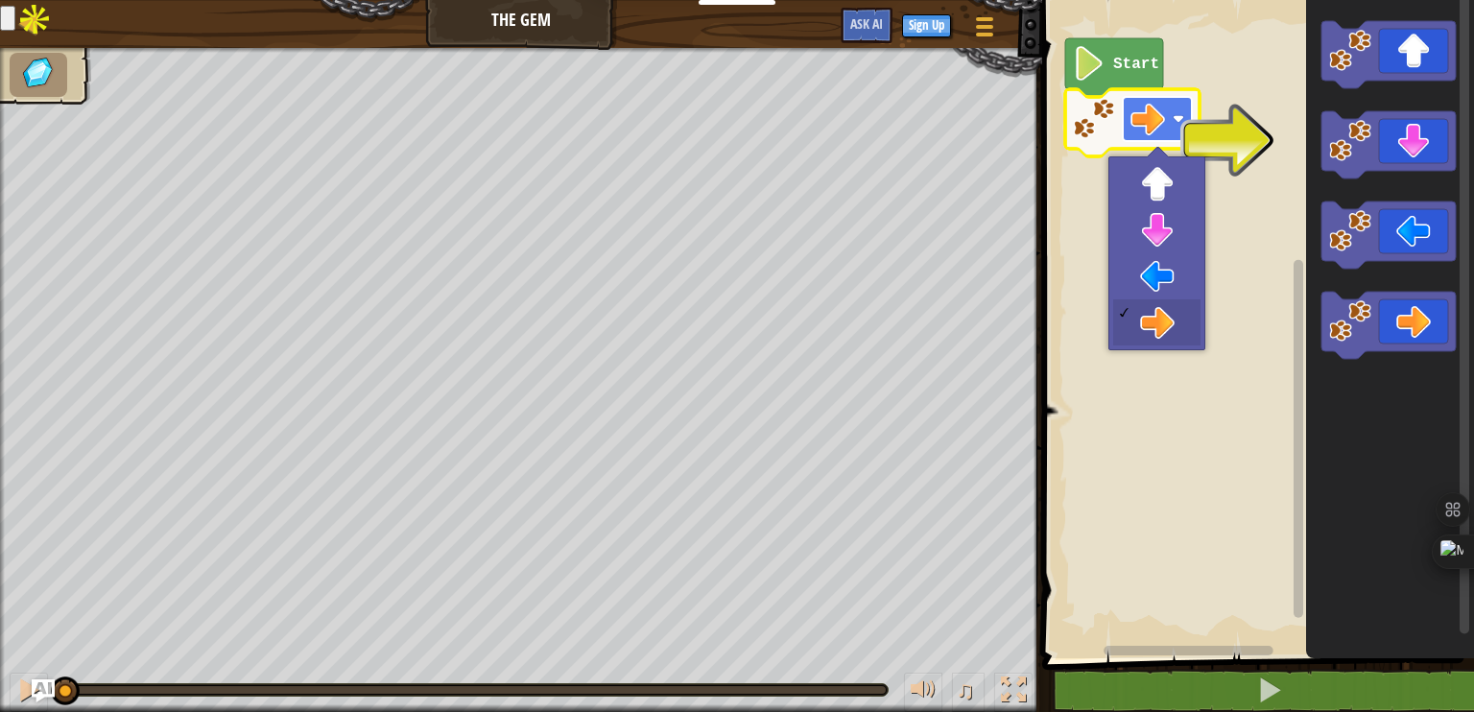
click at [1173, 114] on image "Blockly Workspace" at bounding box center [1179, 119] width 12 height 12
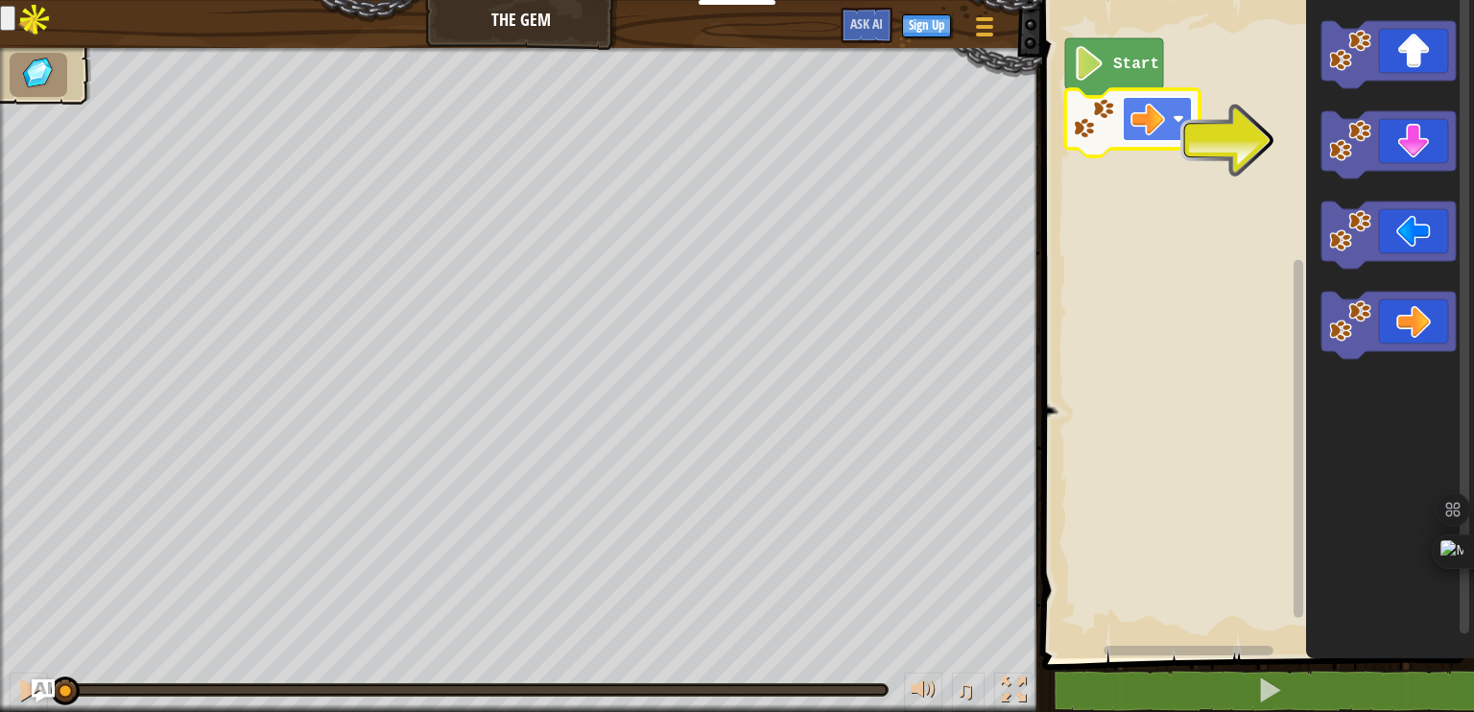
click at [1174, 114] on image "Blockly Workspace" at bounding box center [1179, 119] width 12 height 12
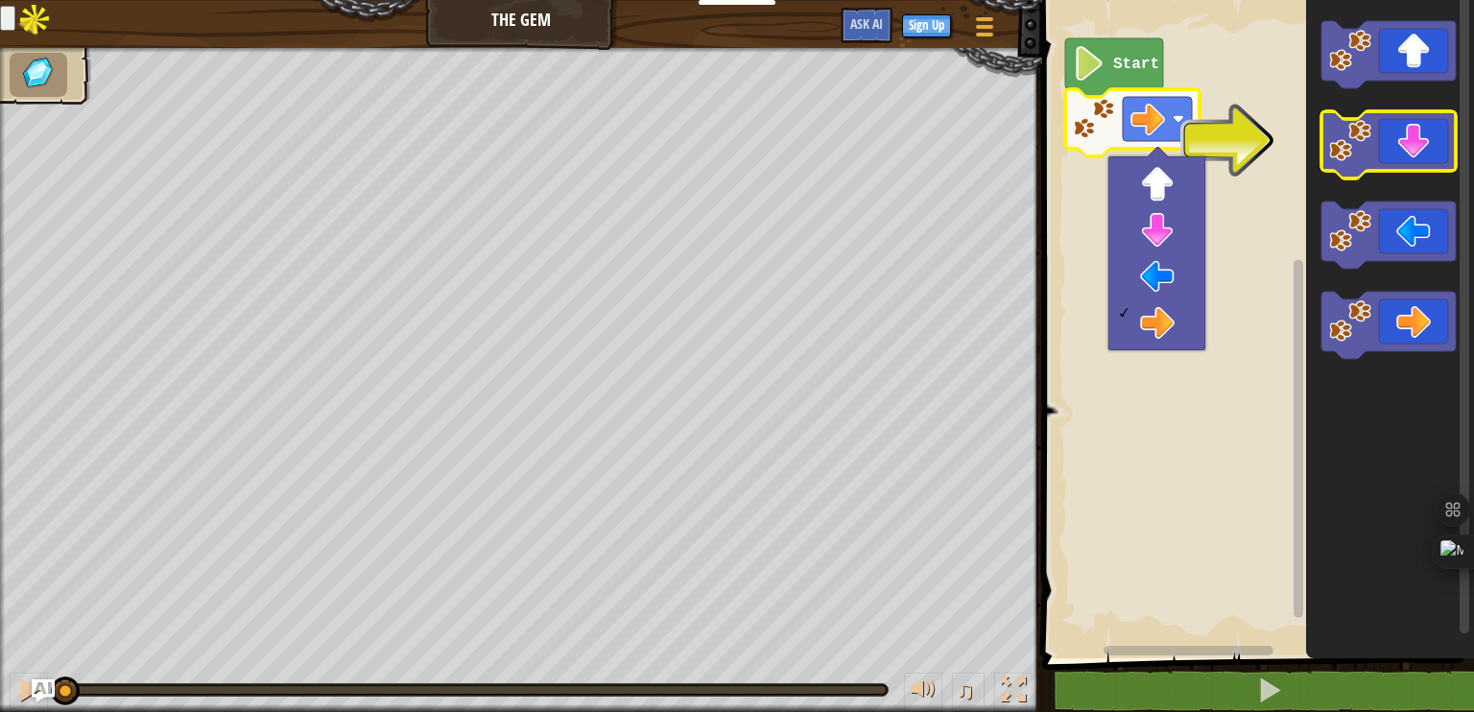
click at [1333, 145] on image "Blockly Workspace" at bounding box center [1350, 141] width 42 height 42
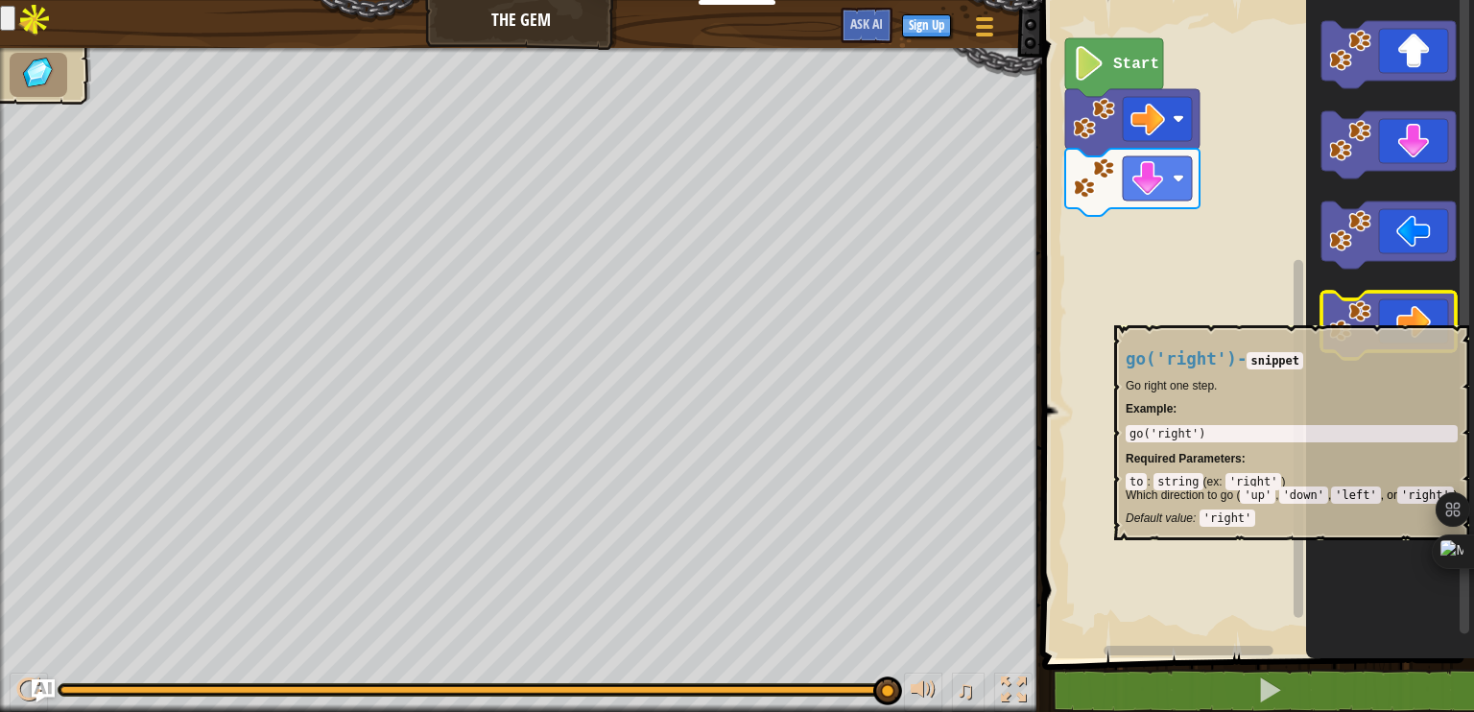
click at [1374, 316] on icon "Blockly Workspace" at bounding box center [1388, 325] width 134 height 67
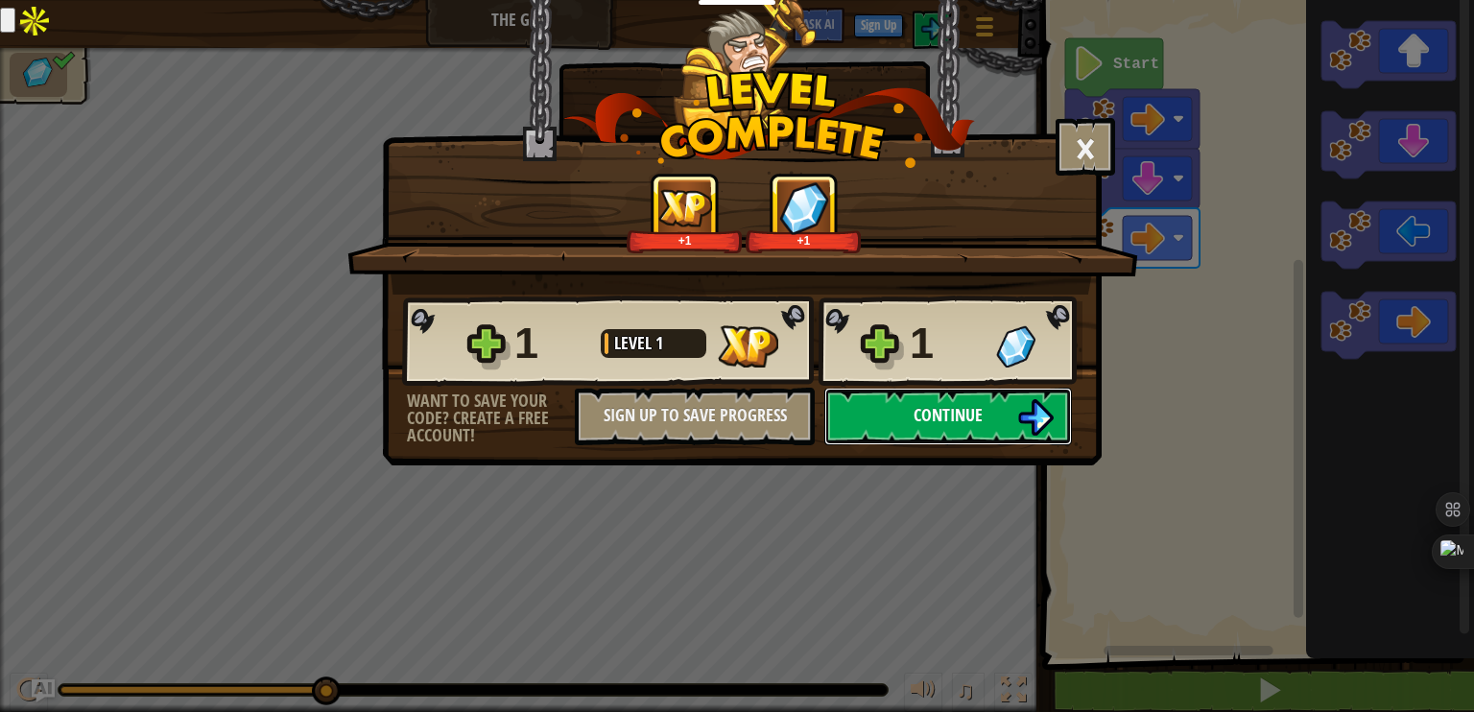
click at [994, 415] on button "Continue" at bounding box center [948, 417] width 248 height 58
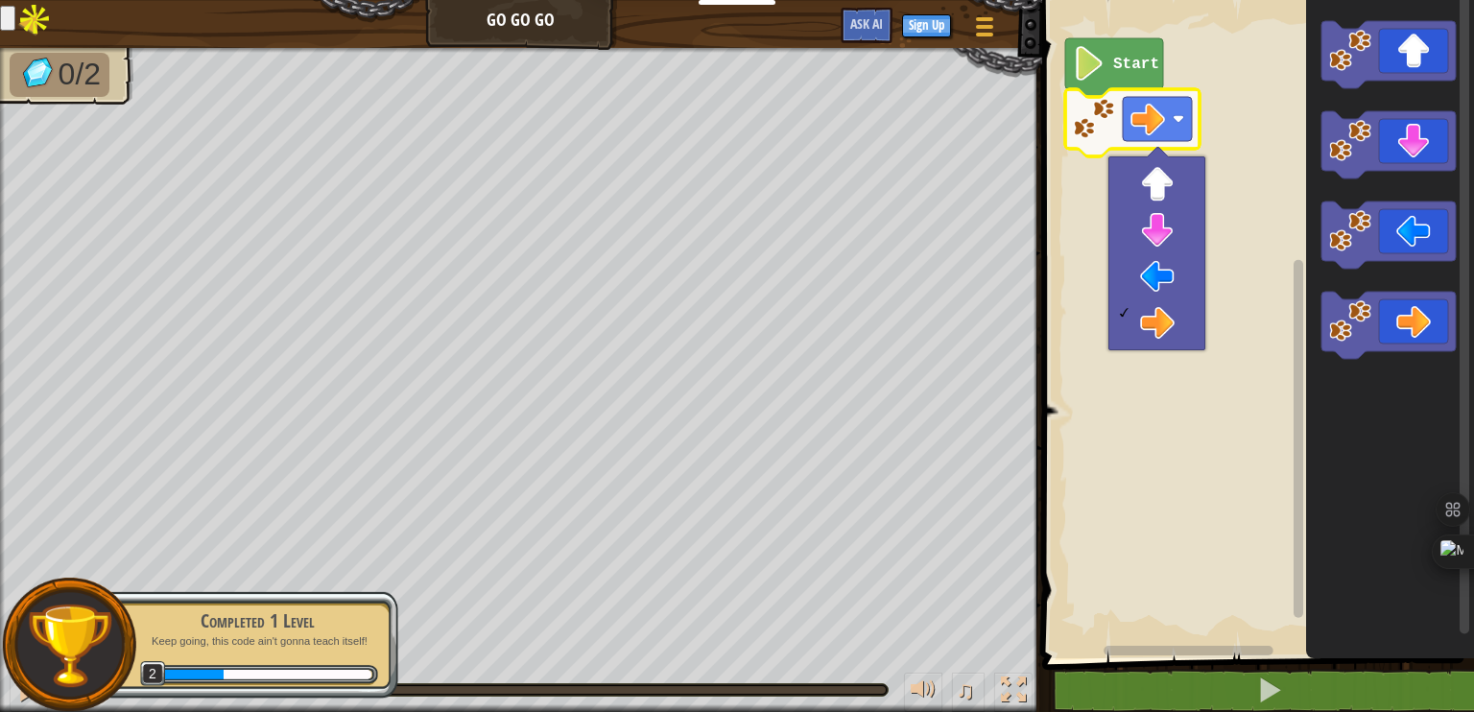
click at [1094, 65] on image "Blockly Workspace" at bounding box center [1089, 63] width 33 height 35
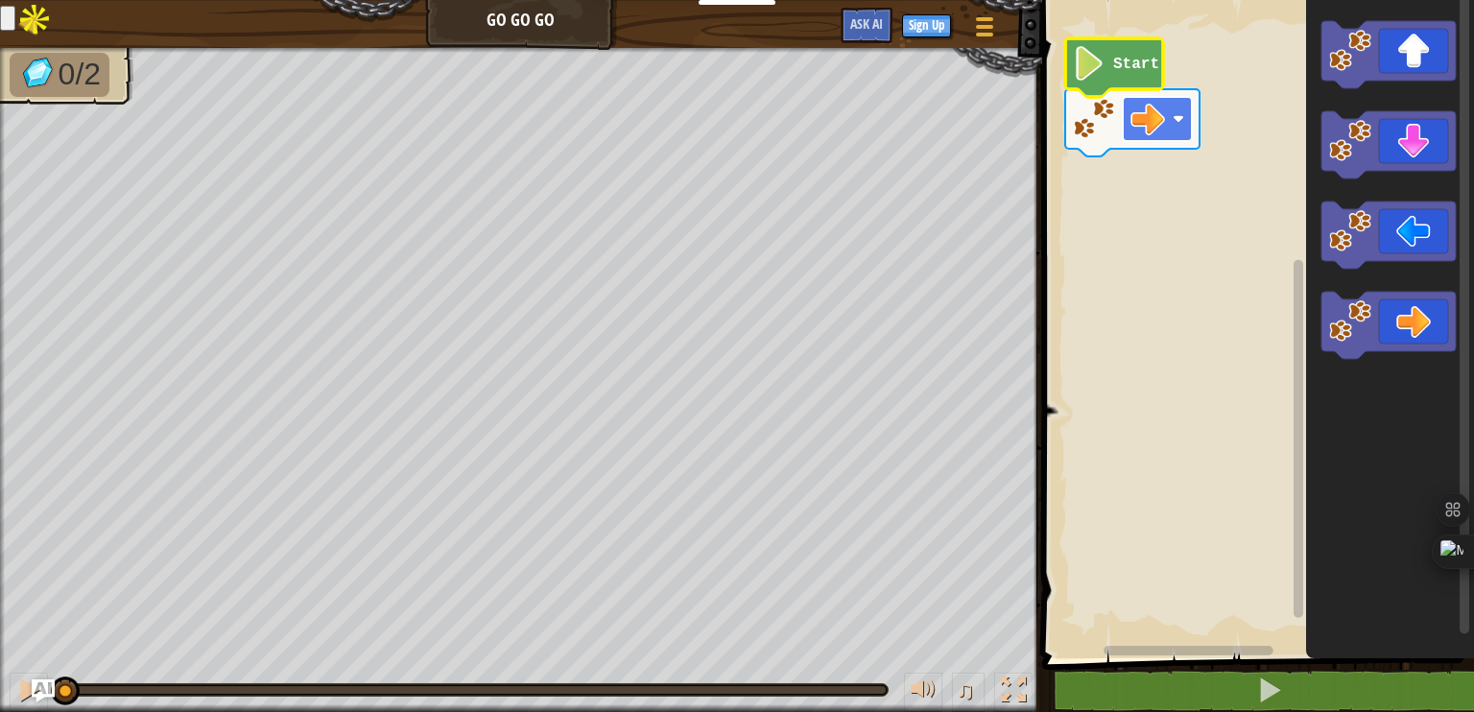
click at [1162, 122] on image "Blockly Workspace" at bounding box center [1147, 119] width 35 height 35
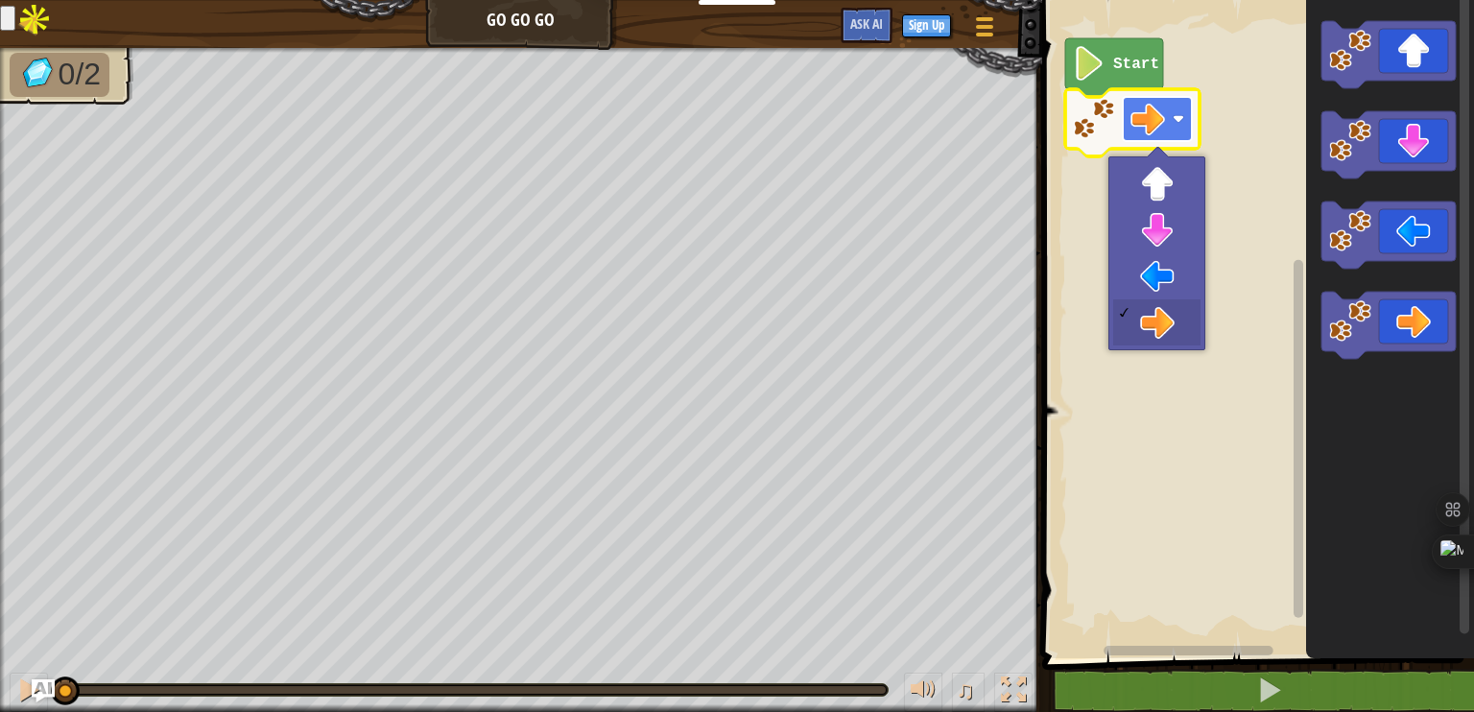
click at [1145, 119] on image "Blockly Workspace" at bounding box center [1147, 119] width 35 height 35
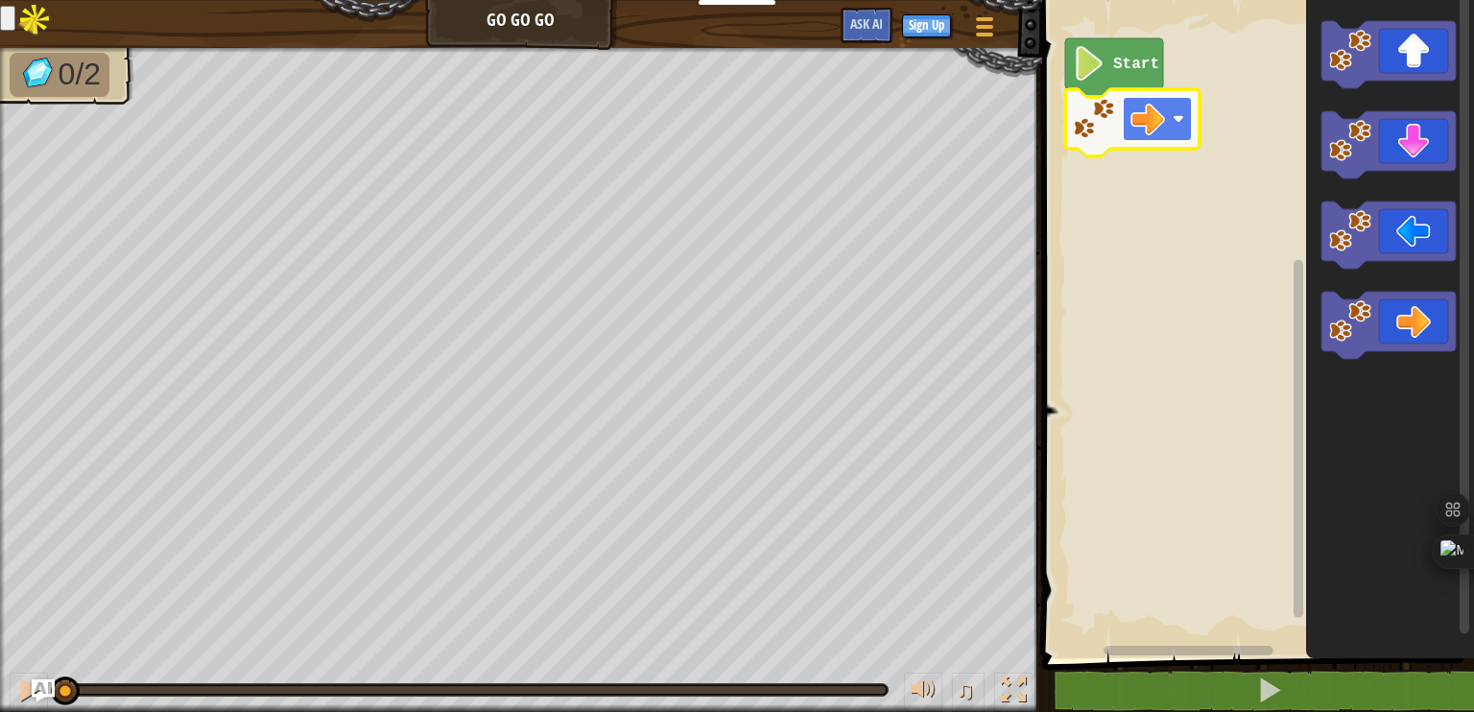
click at [1145, 119] on image "Blockly Workspace" at bounding box center [1147, 119] width 35 height 35
click at [1403, 316] on icon "Blockly Workspace" at bounding box center [1388, 325] width 134 height 67
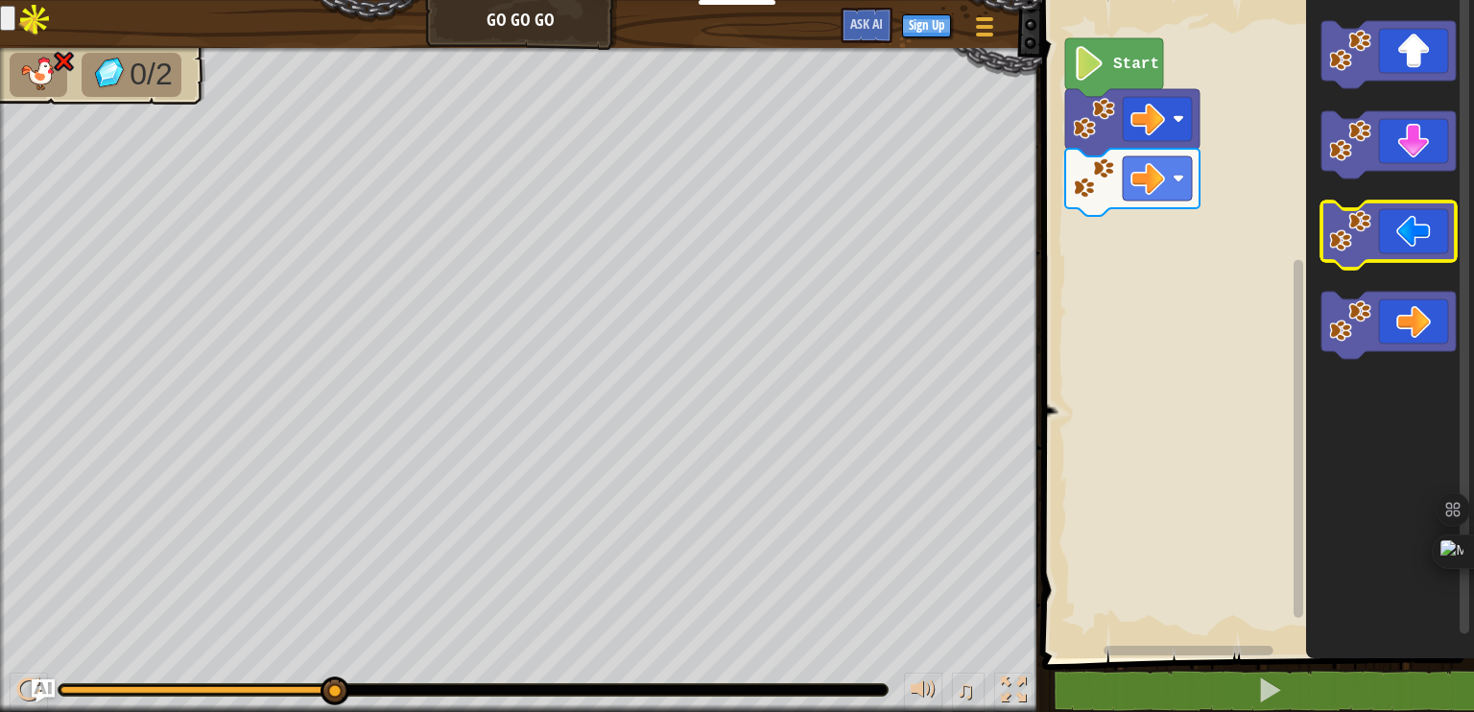
click at [1419, 249] on icon "Blockly Workspace" at bounding box center [1388, 235] width 134 height 67
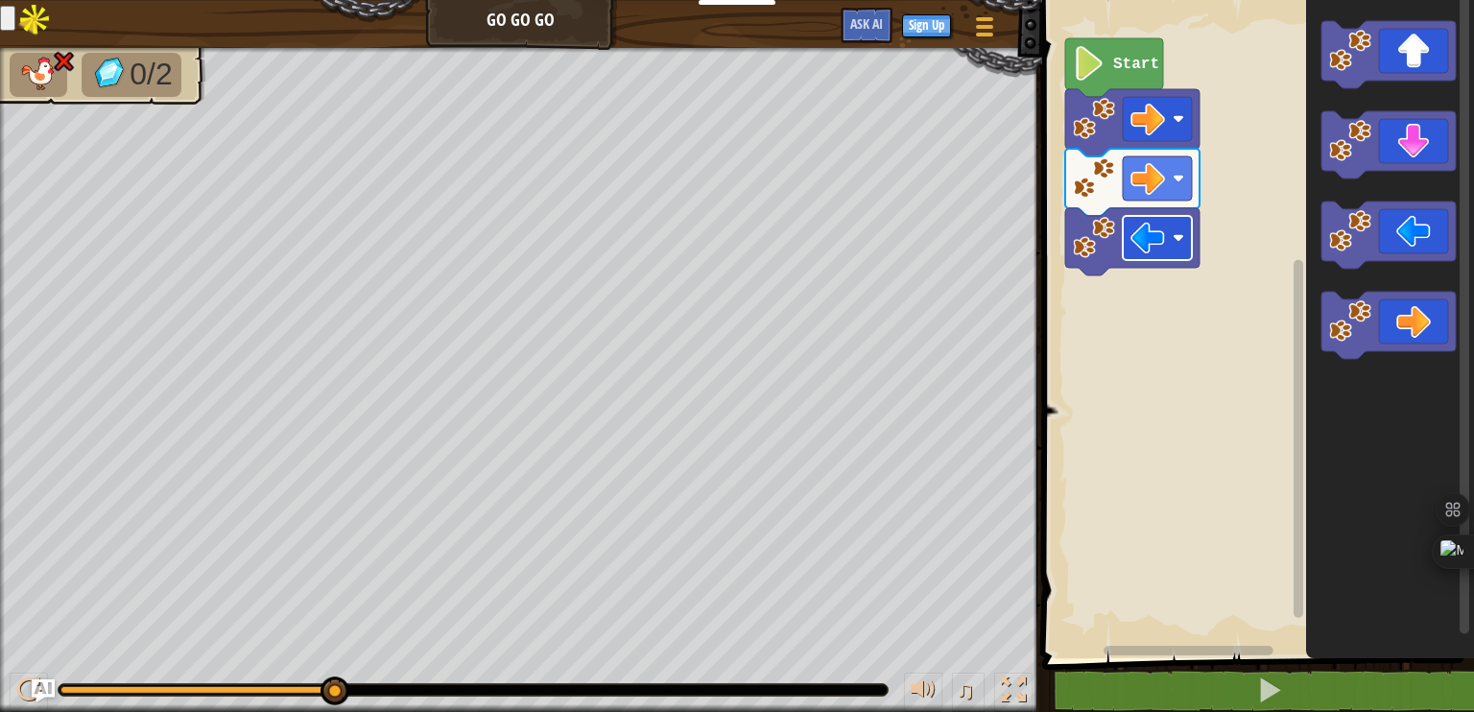
click at [1123, 249] on rect "Blockly Workspace" at bounding box center [1157, 238] width 69 height 44
click at [75, 686] on div at bounding box center [196, 690] width 273 height 8
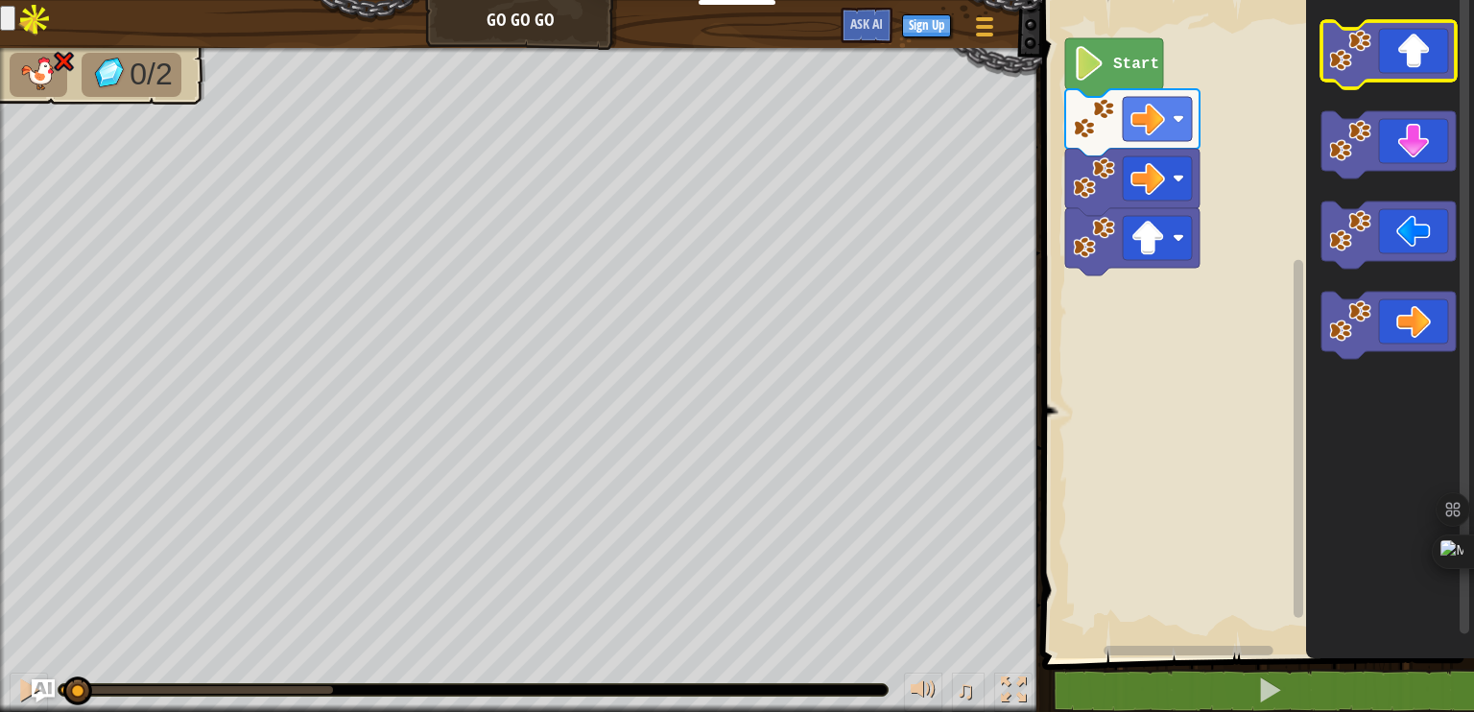
click at [1405, 52] on icon "Blockly Workspace" at bounding box center [1388, 54] width 134 height 67
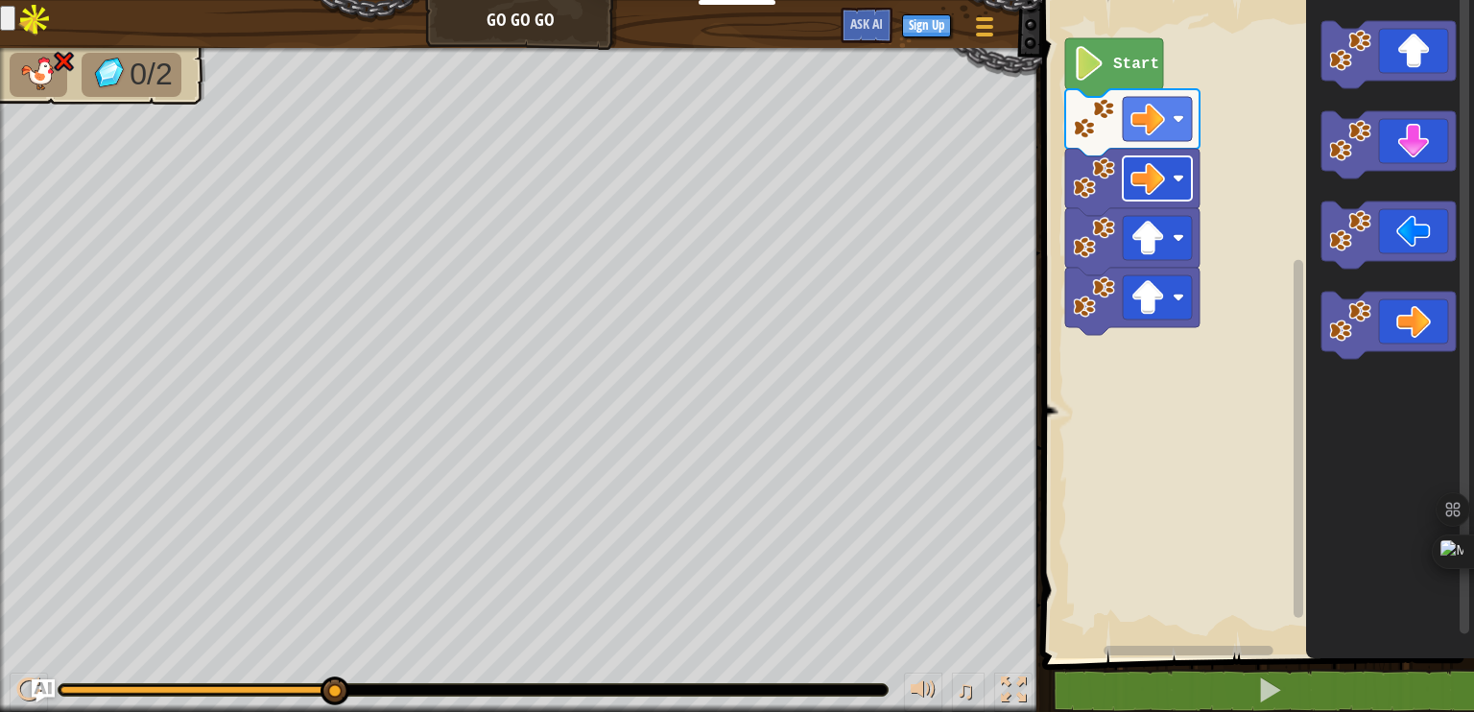
click at [1182, 185] on rect "Blockly Workspace" at bounding box center [1157, 178] width 69 height 44
click at [1182, 178] on image "Blockly Workspace" at bounding box center [1179, 179] width 12 height 12
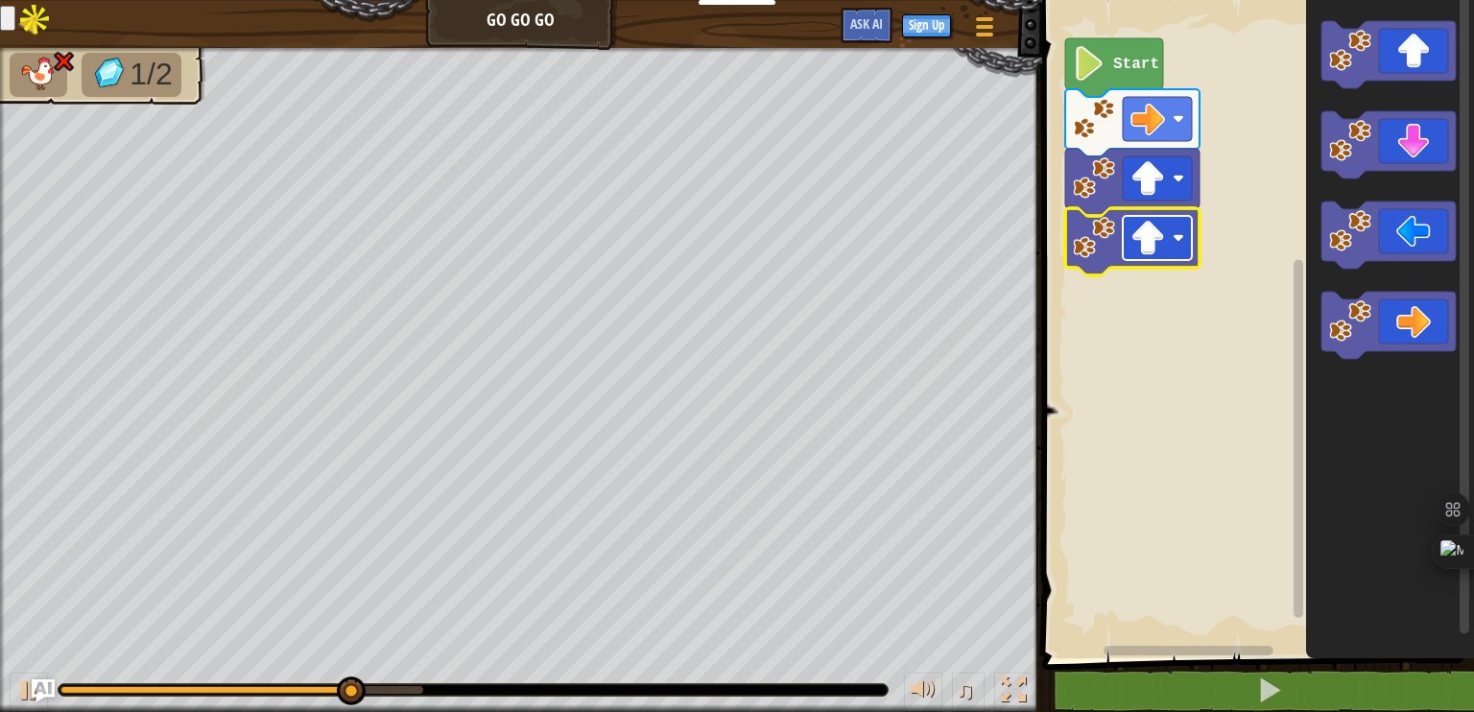
click at [1182, 236] on image "Blockly Workspace" at bounding box center [1179, 238] width 12 height 12
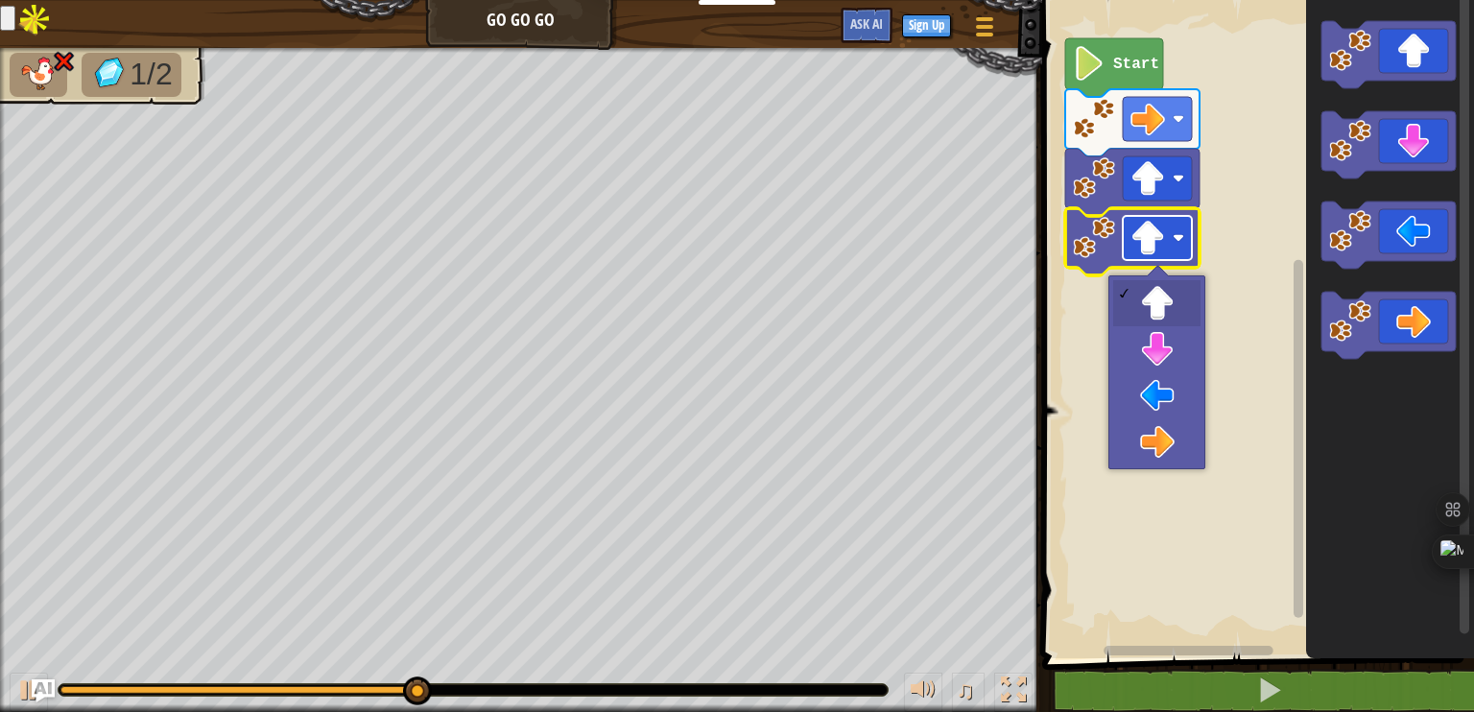
click at [1180, 236] on image "Blockly Workspace" at bounding box center [1179, 238] width 12 height 12
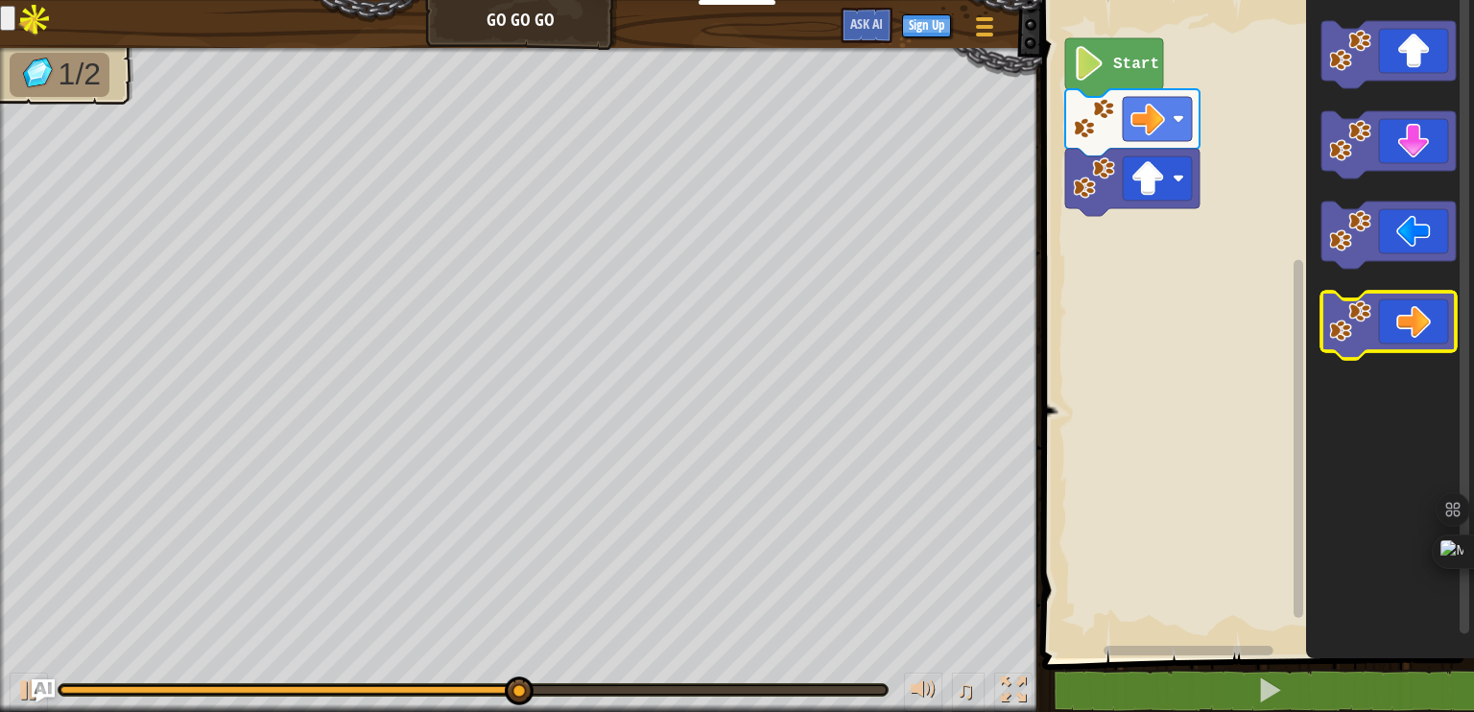
click at [1375, 319] on icon "Blockly Workspace" at bounding box center [1388, 325] width 134 height 67
click at [1407, 323] on icon "Blockly Workspace" at bounding box center [1388, 325] width 134 height 67
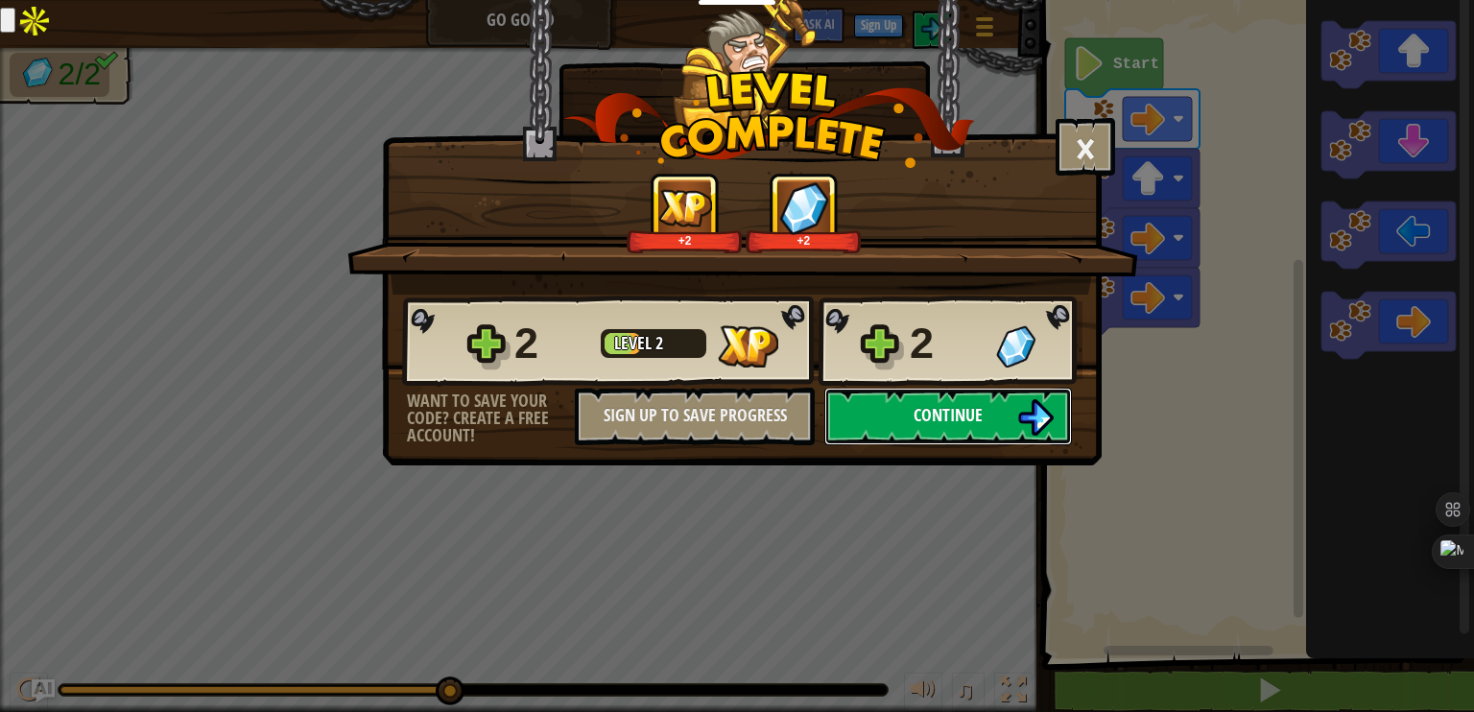
click at [971, 410] on span "Continue" at bounding box center [947, 415] width 69 height 24
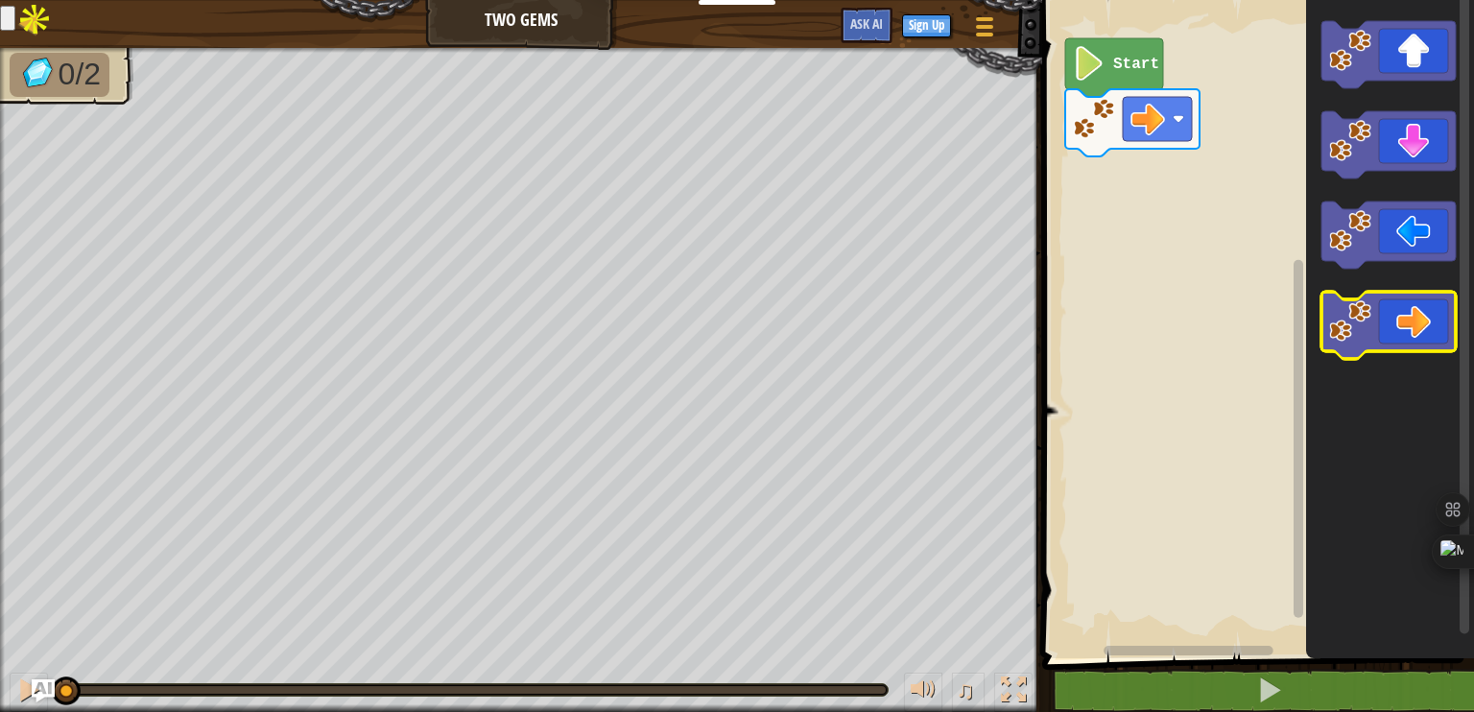
click at [1409, 333] on icon "Blockly Workspace" at bounding box center [1388, 325] width 134 height 67
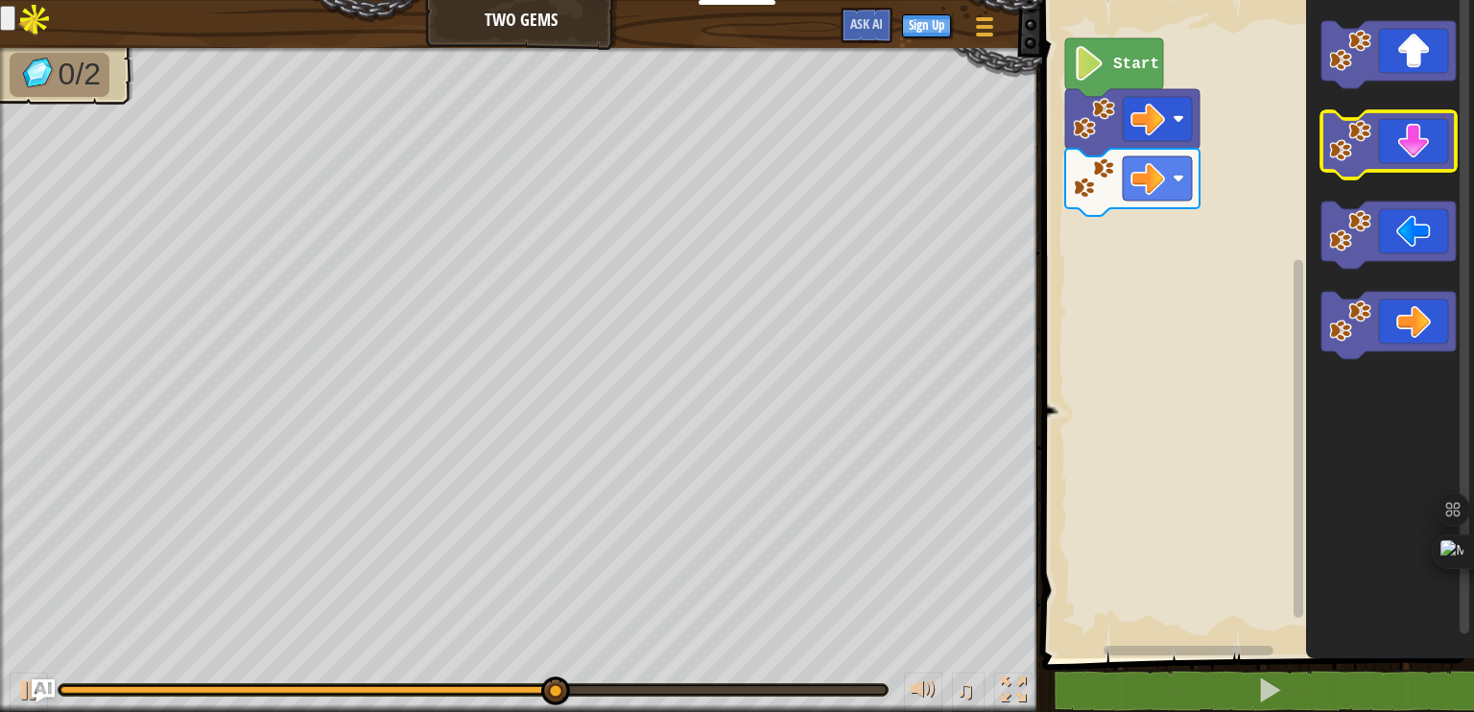
click at [1410, 149] on icon "Blockly Workspace" at bounding box center [1388, 144] width 134 height 67
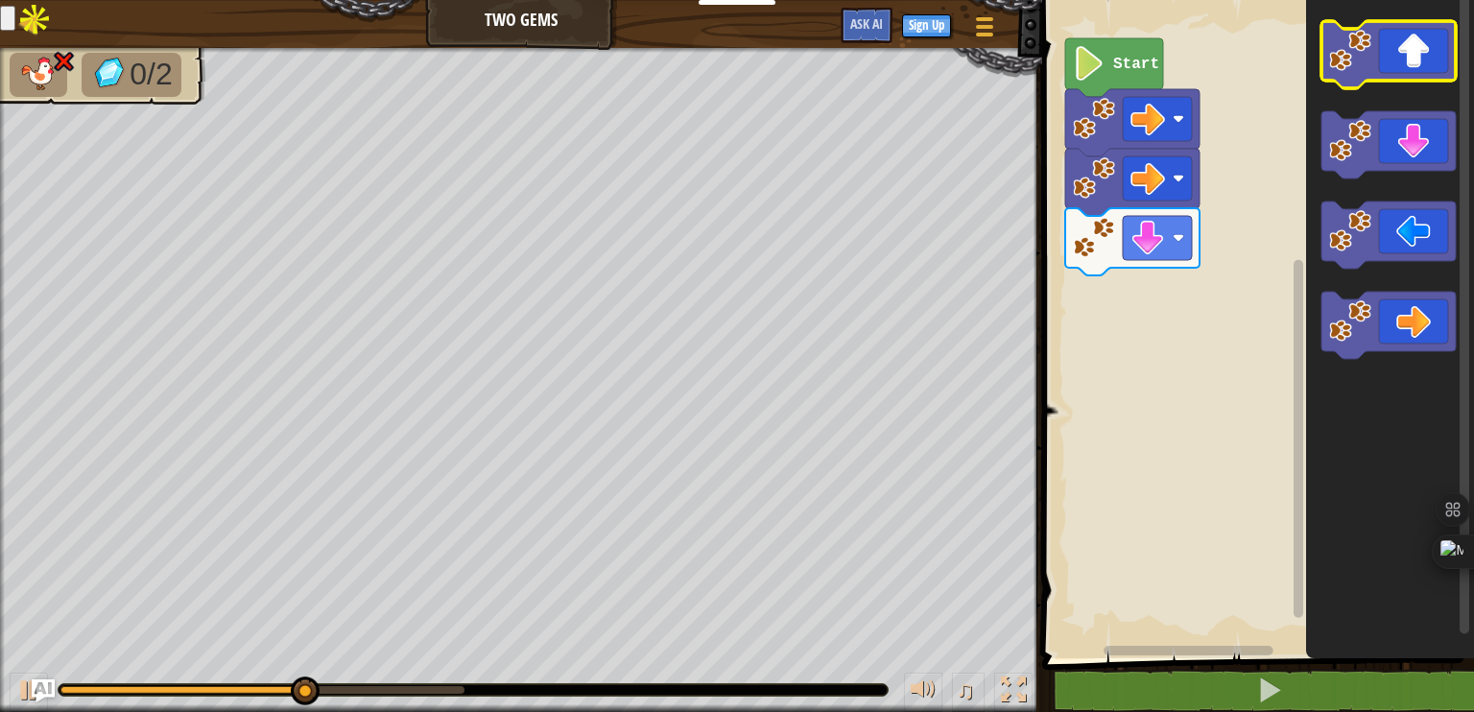
click at [1397, 58] on icon "Blockly Workspace" at bounding box center [1388, 54] width 134 height 67
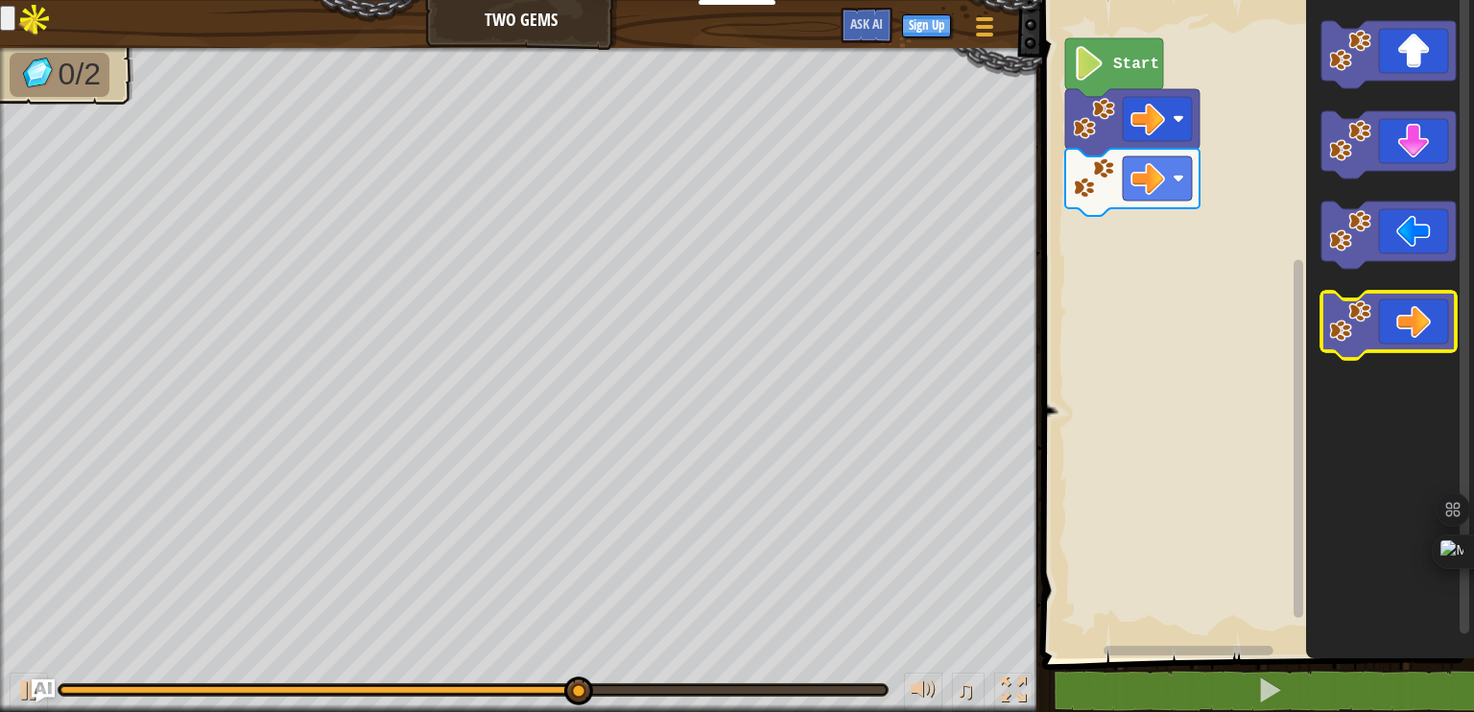
click at [1404, 314] on icon "Blockly Workspace" at bounding box center [1388, 325] width 134 height 67
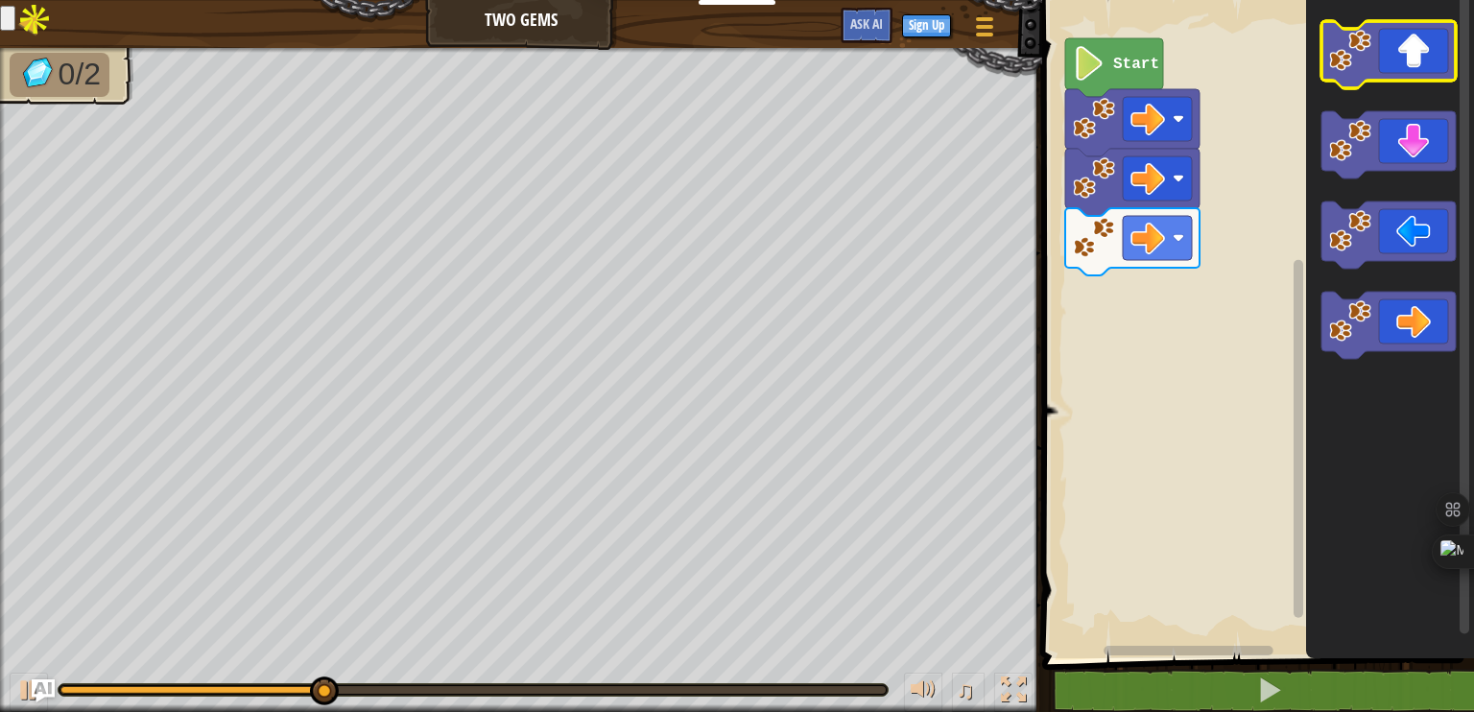
click at [1406, 72] on icon "Blockly Workspace" at bounding box center [1388, 54] width 134 height 67
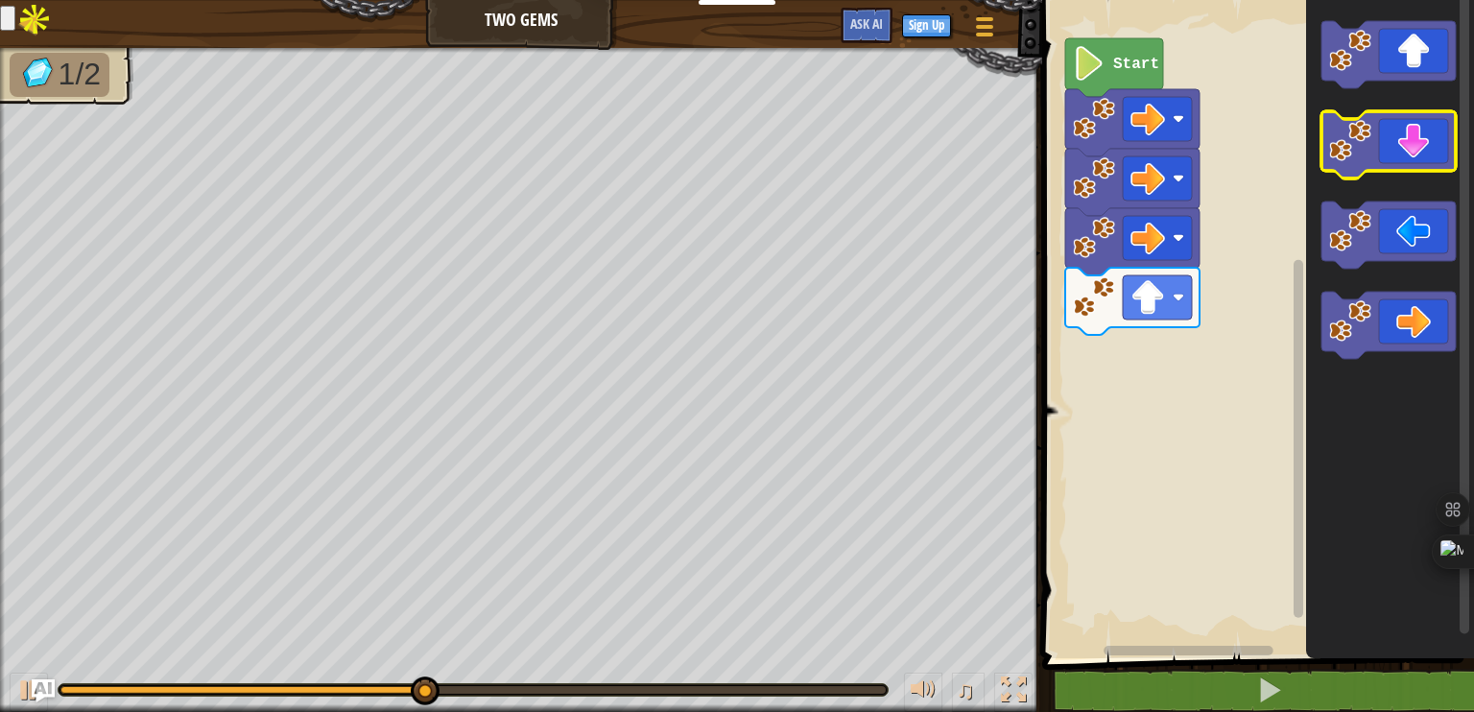
click at [1413, 141] on icon "Blockly Workspace" at bounding box center [1388, 144] width 134 height 67
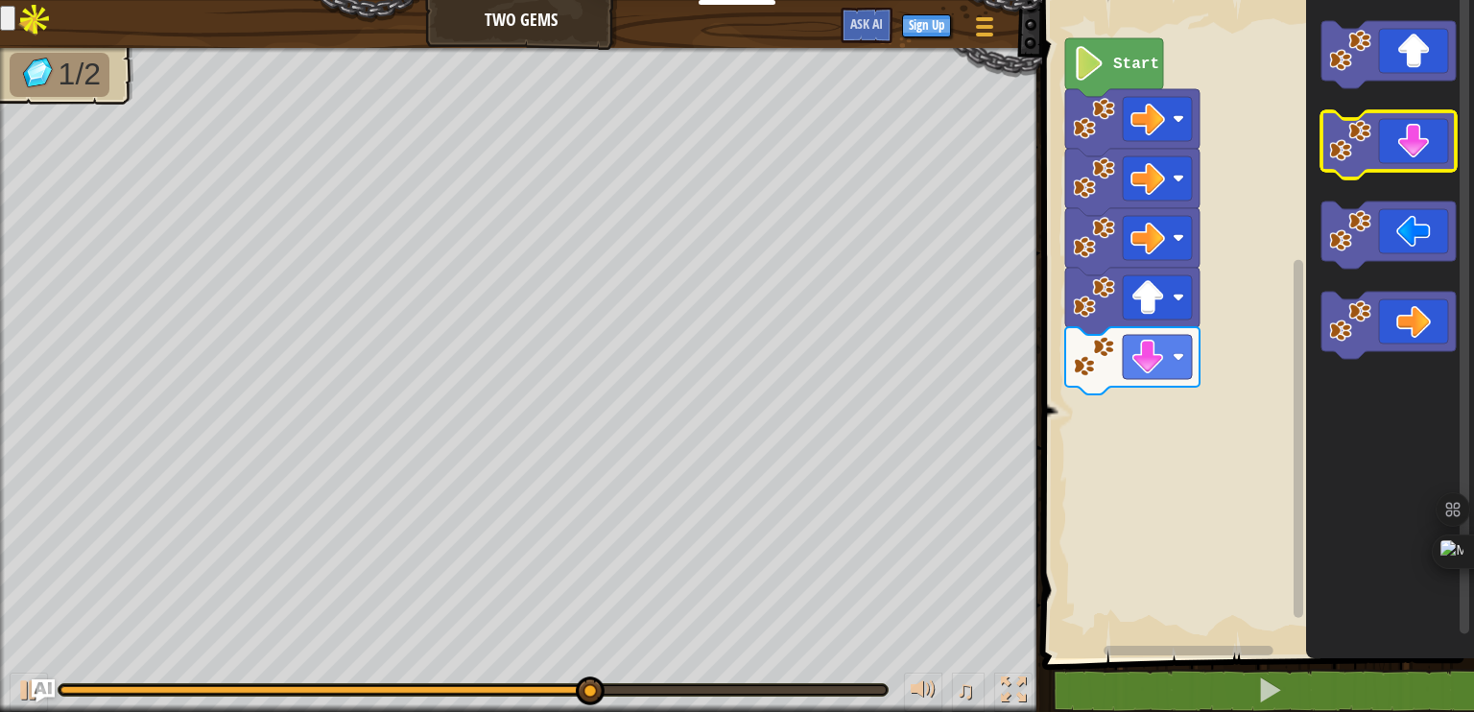
click at [1413, 148] on icon "Blockly Workspace" at bounding box center [1388, 144] width 134 height 67
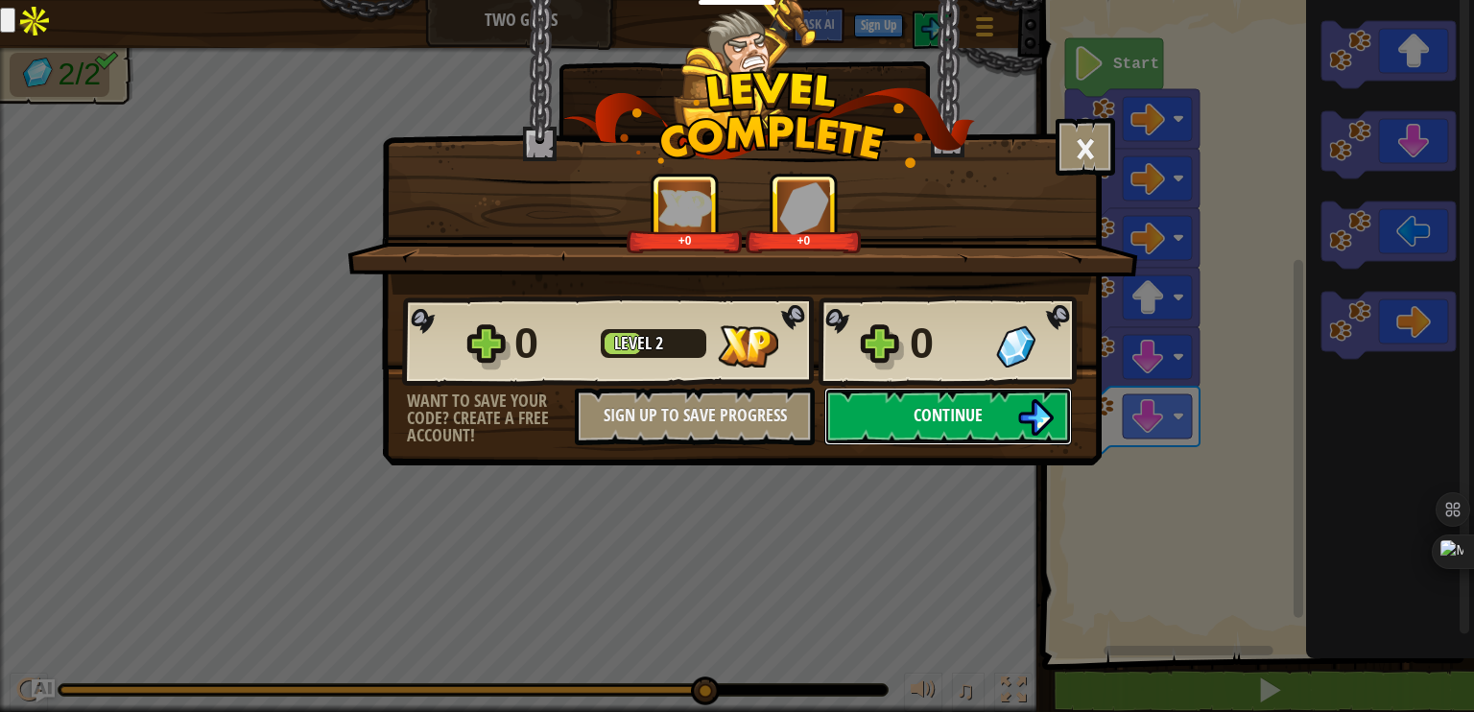
click at [971, 419] on span "Continue" at bounding box center [947, 415] width 69 height 24
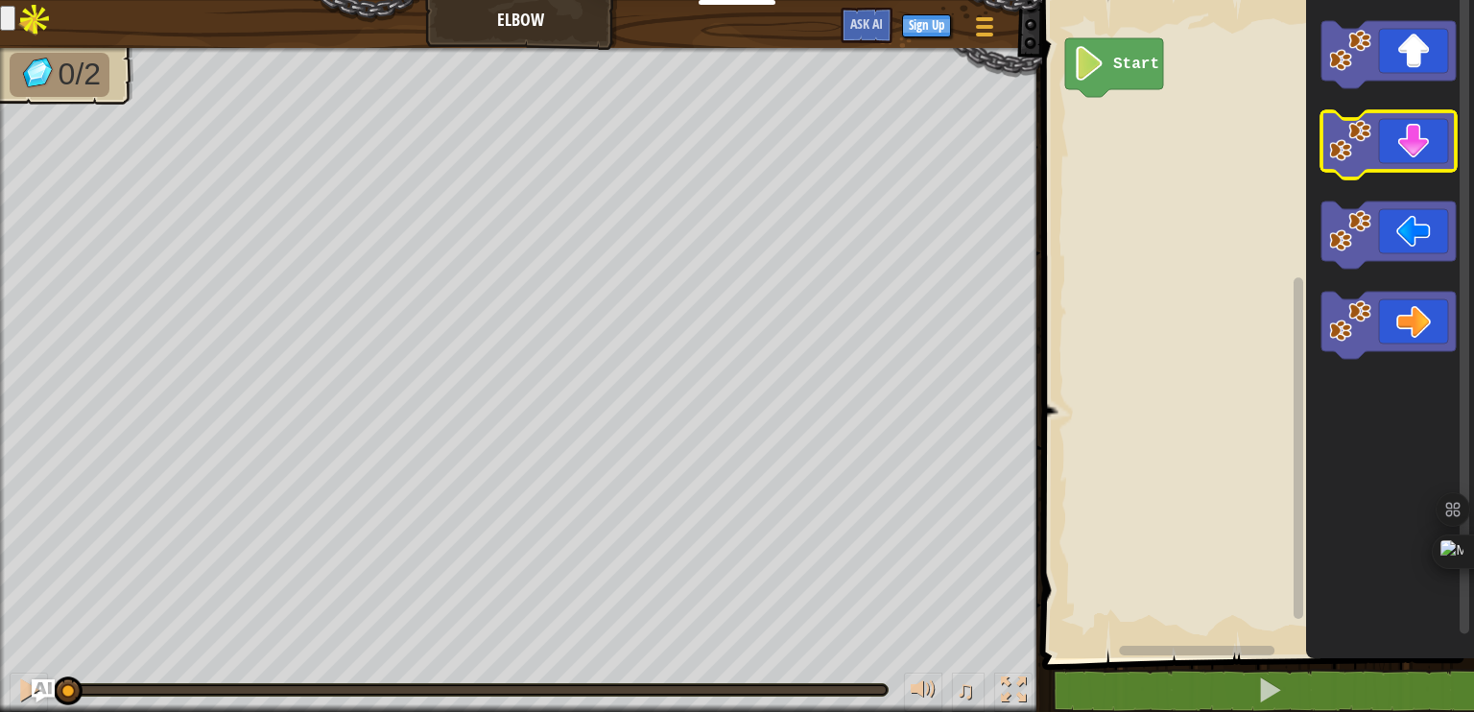
click at [1401, 157] on icon "Blockly Workspace" at bounding box center [1388, 144] width 134 height 67
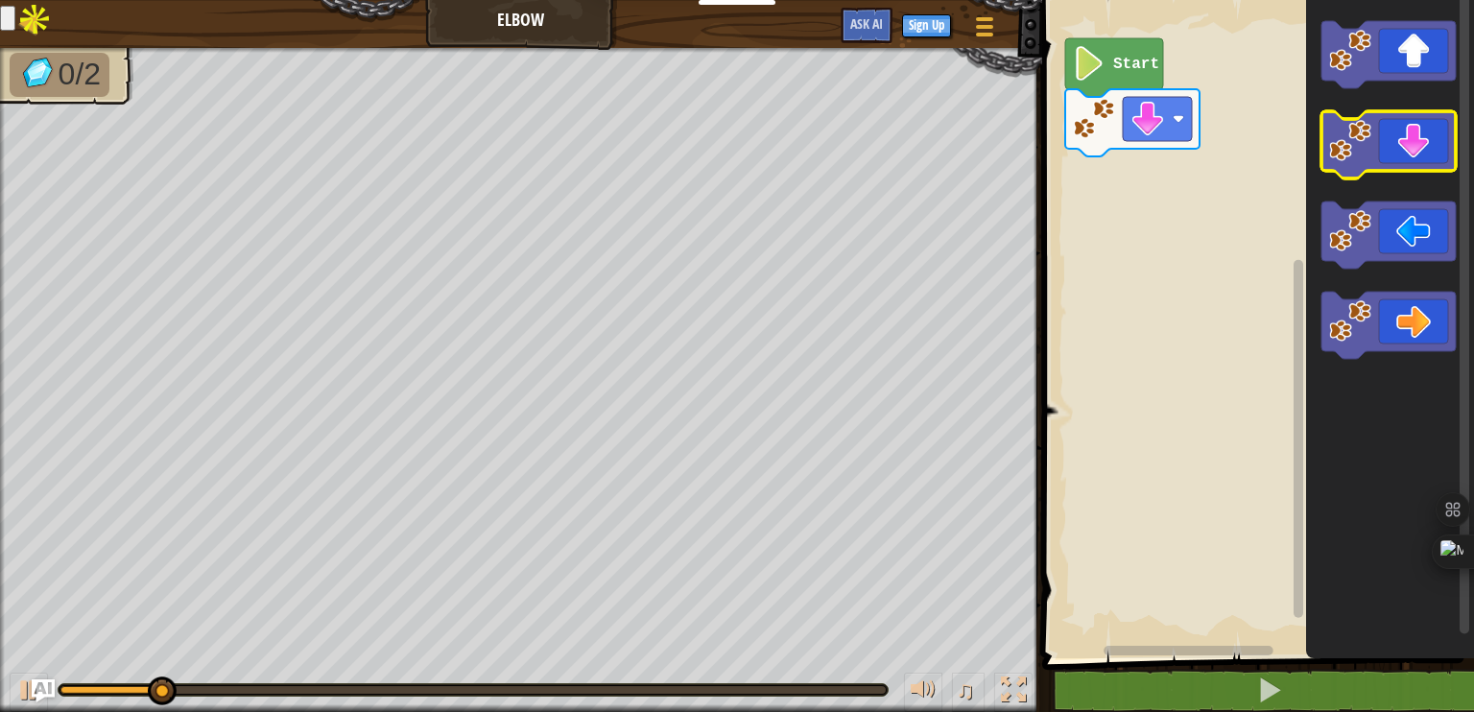
click at [1401, 157] on icon "Blockly Workspace" at bounding box center [1388, 144] width 134 height 67
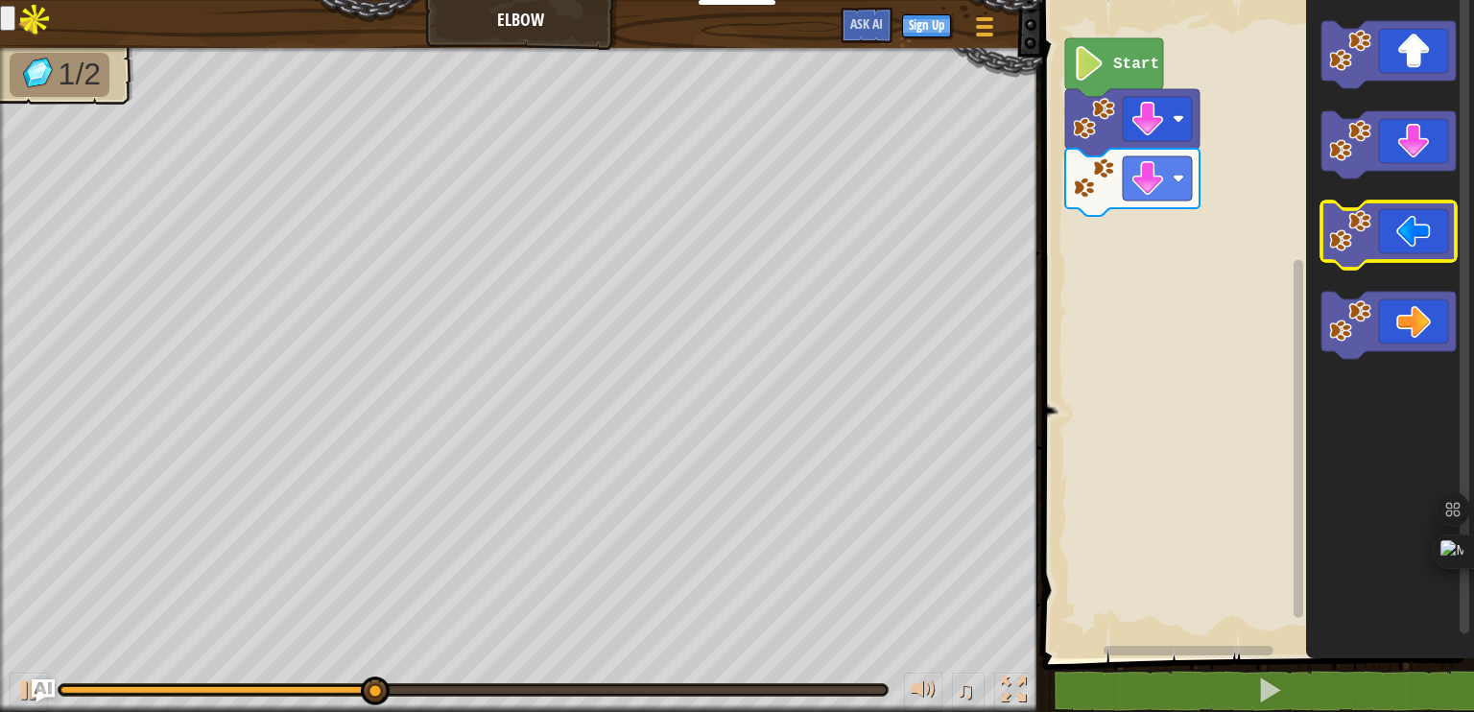
click at [1388, 239] on icon "Blockly Workspace" at bounding box center [1388, 235] width 134 height 67
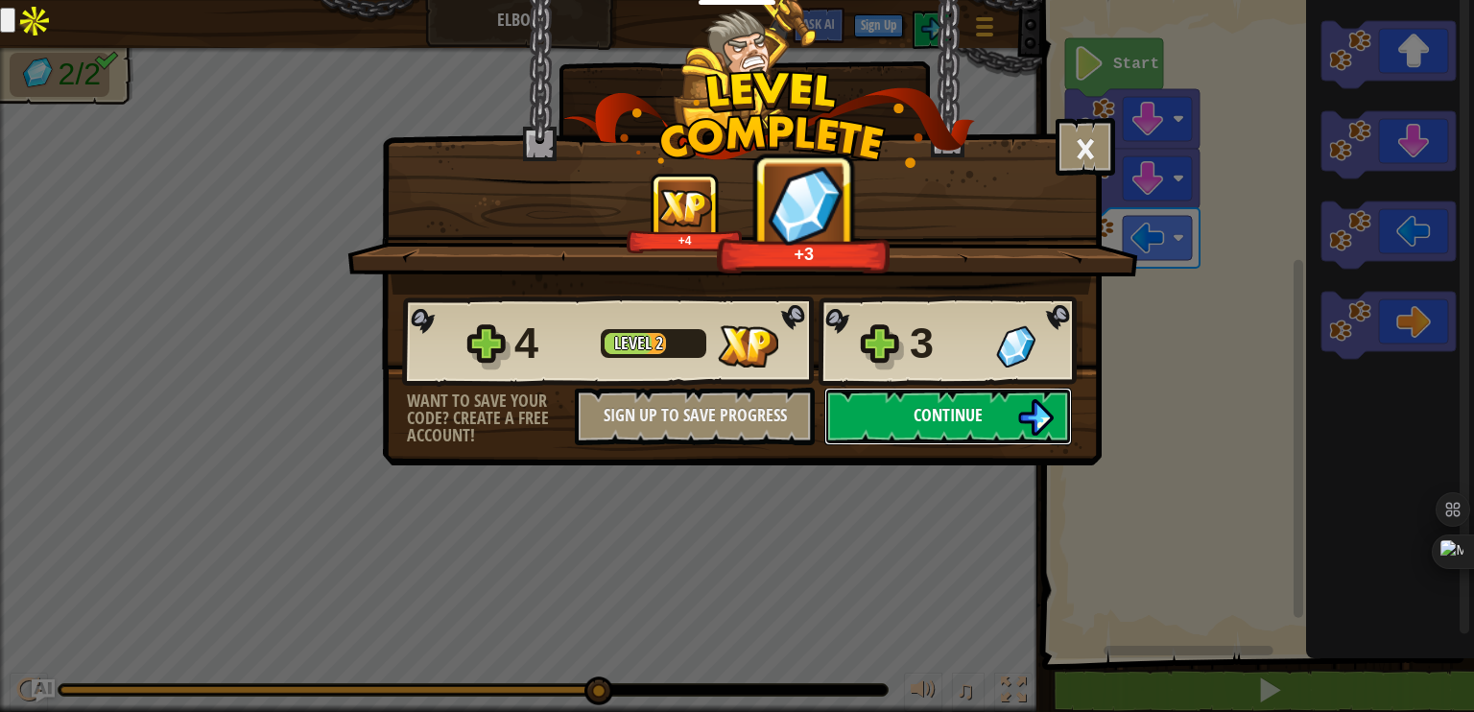
click at [933, 405] on span "Continue" at bounding box center [947, 415] width 69 height 24
